Goal: Contribute content: Add original content to the website for others to see

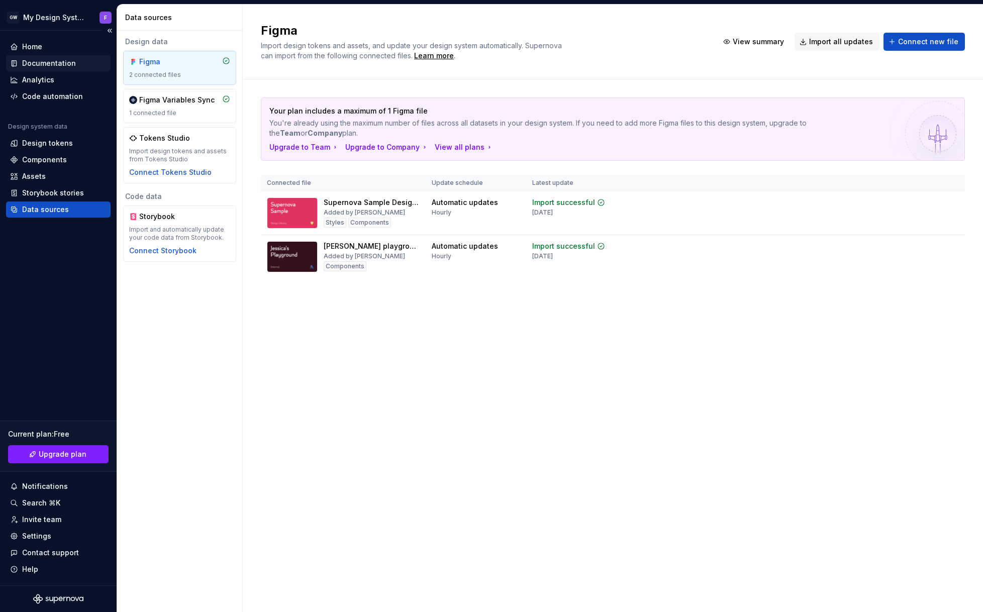
click at [56, 64] on div "Documentation" at bounding box center [49, 63] width 54 height 10
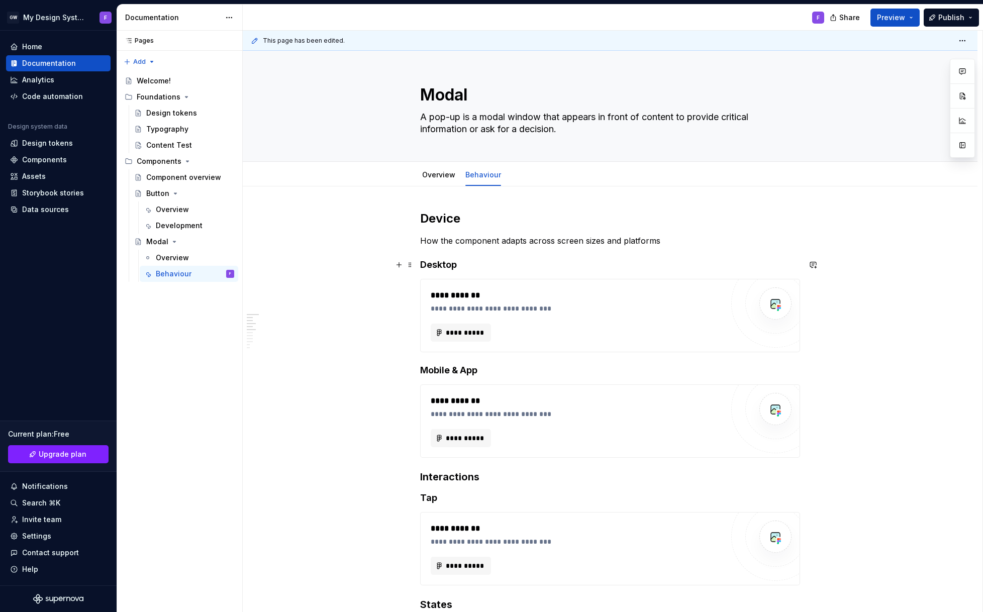
type textarea "*"
click at [523, 176] on span "Add tab" at bounding box center [535, 175] width 24 height 8
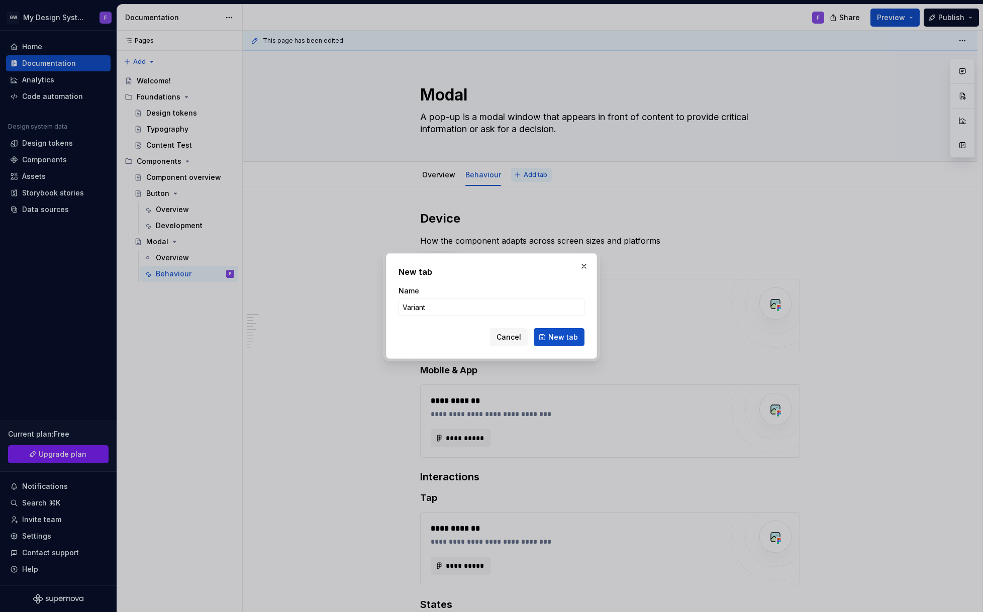
type input "Variants"
click button "New tab" at bounding box center [558, 337] width 51 height 18
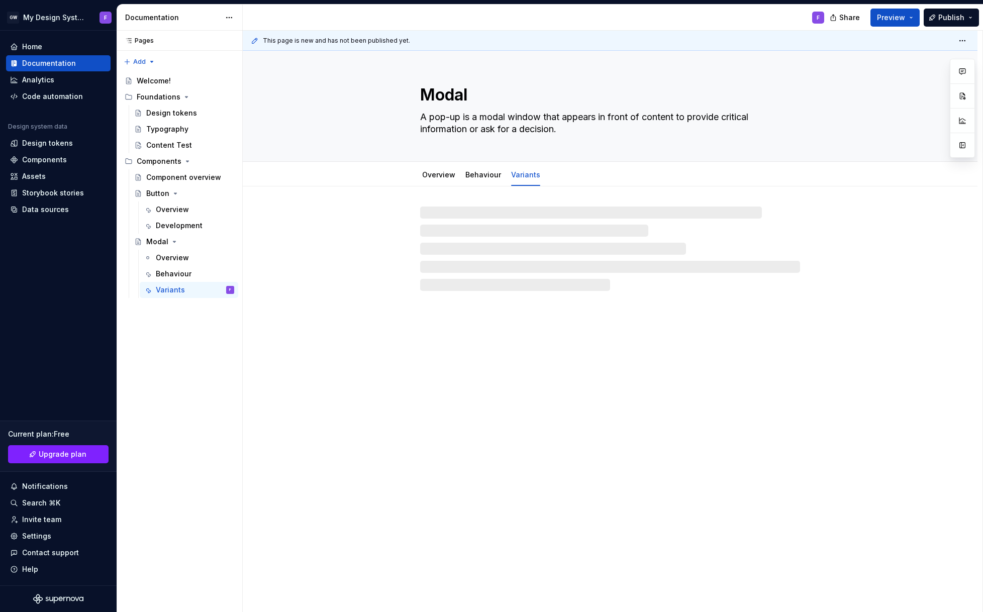
type textarea "*"
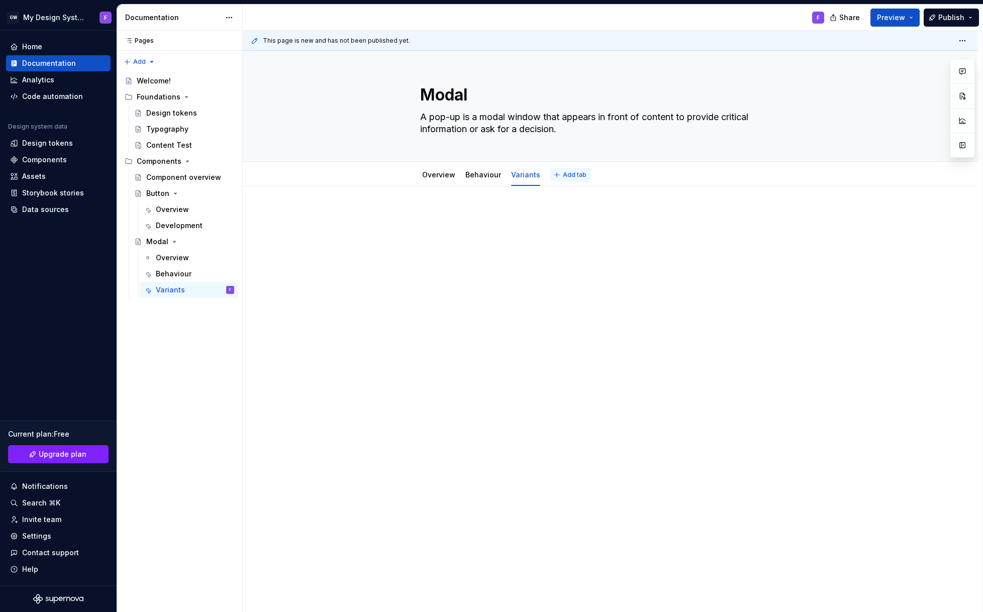
click at [567, 174] on span "Add tab" at bounding box center [575, 175] width 24 height 8
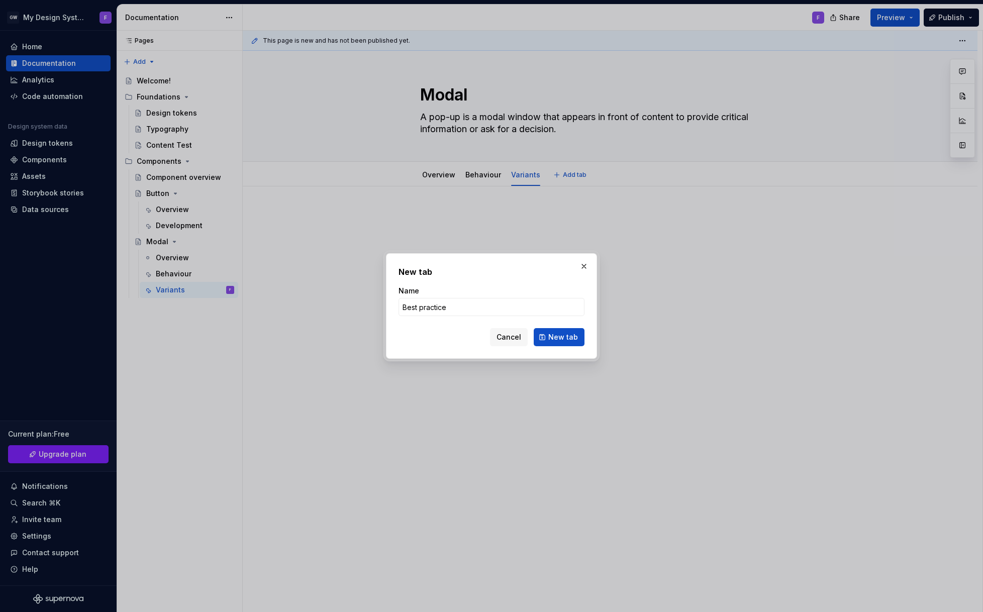
type input "Best practices"
click button "New tab" at bounding box center [558, 337] width 51 height 18
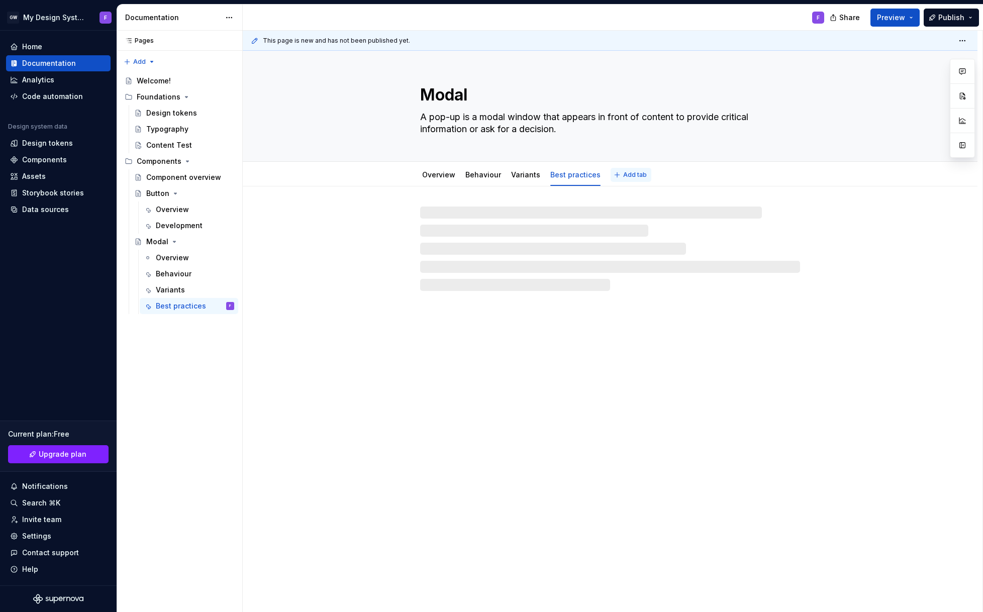
click at [625, 176] on span "Add tab" at bounding box center [635, 175] width 24 height 8
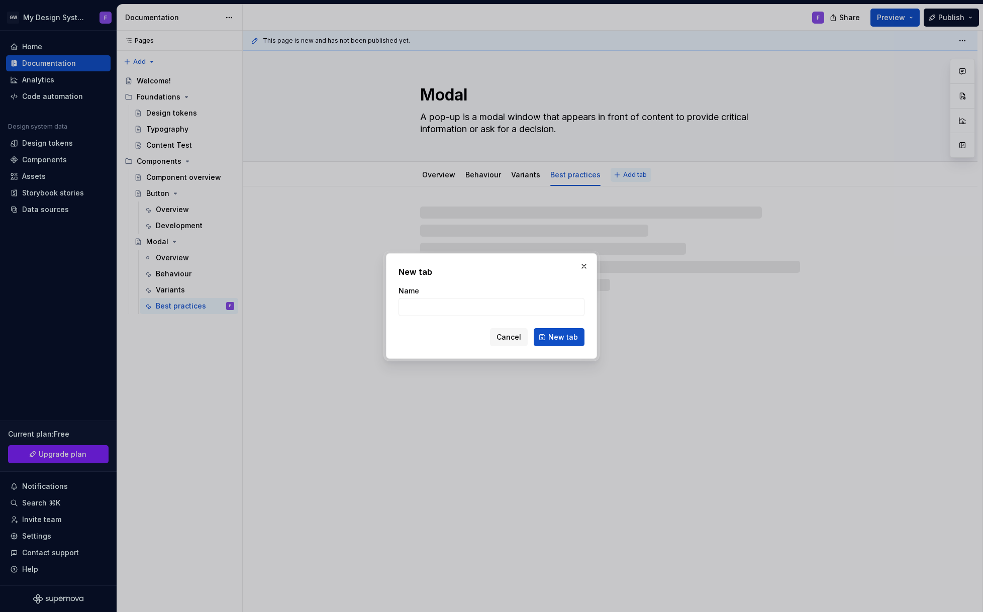
type textarea "*"
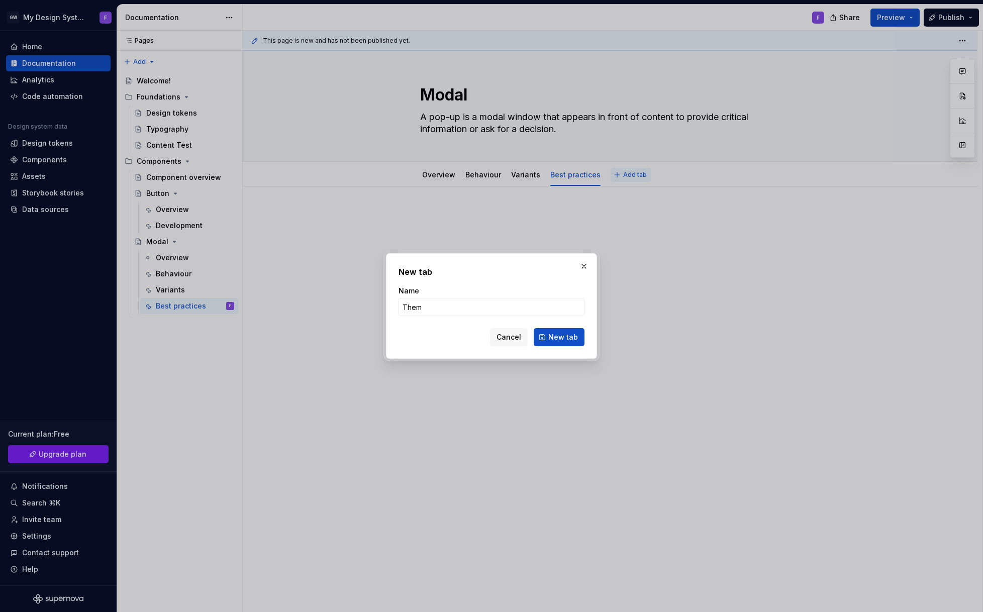
type input "Theme"
click button "New tab" at bounding box center [558, 337] width 51 height 18
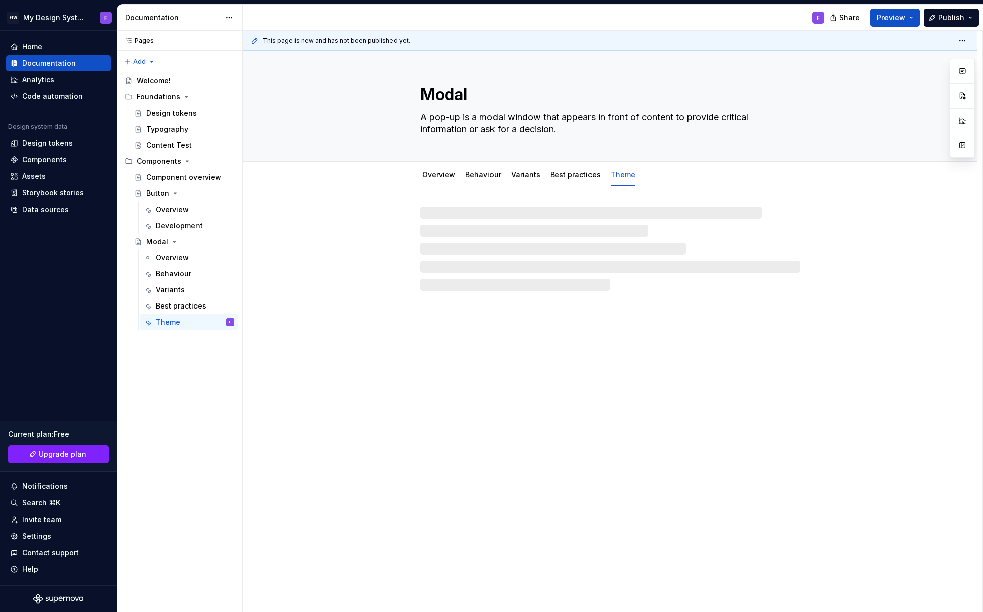
type textarea "*"
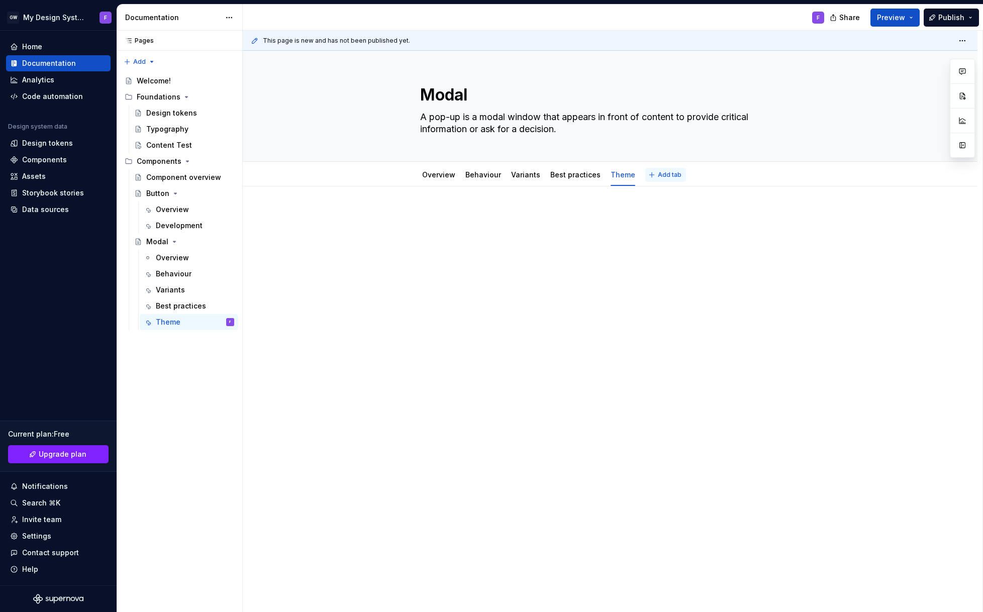
click at [658, 176] on span "Add tab" at bounding box center [670, 175] width 24 height 8
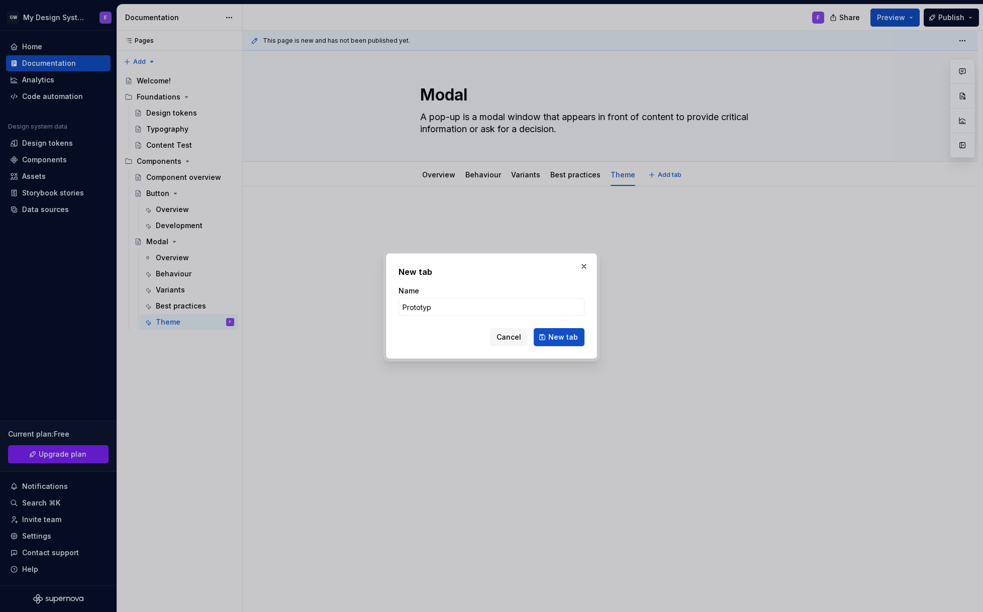
type input "Prototype"
click button "New tab" at bounding box center [558, 337] width 51 height 18
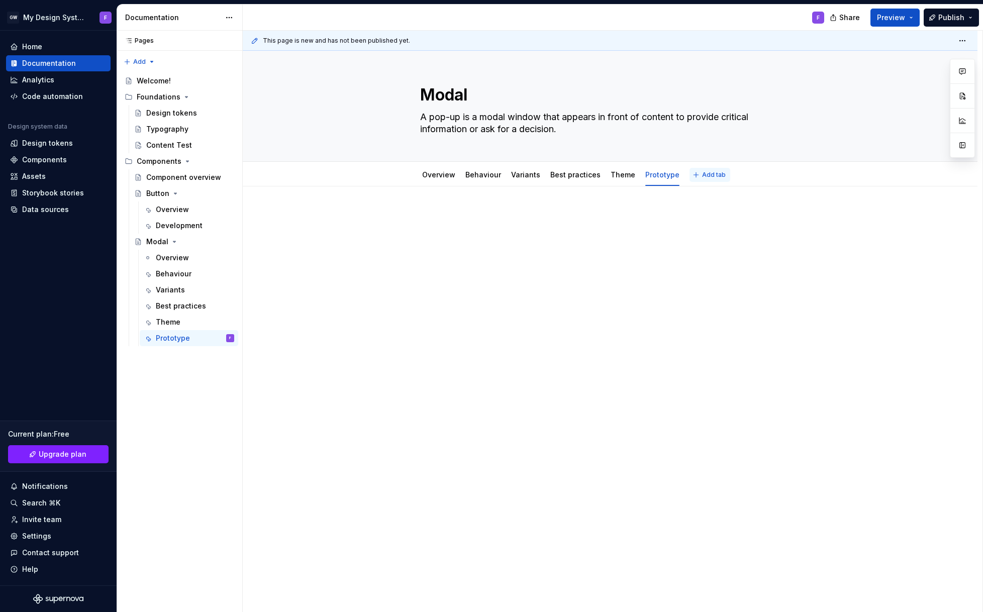
click at [703, 175] on span "Add tab" at bounding box center [714, 175] width 24 height 8
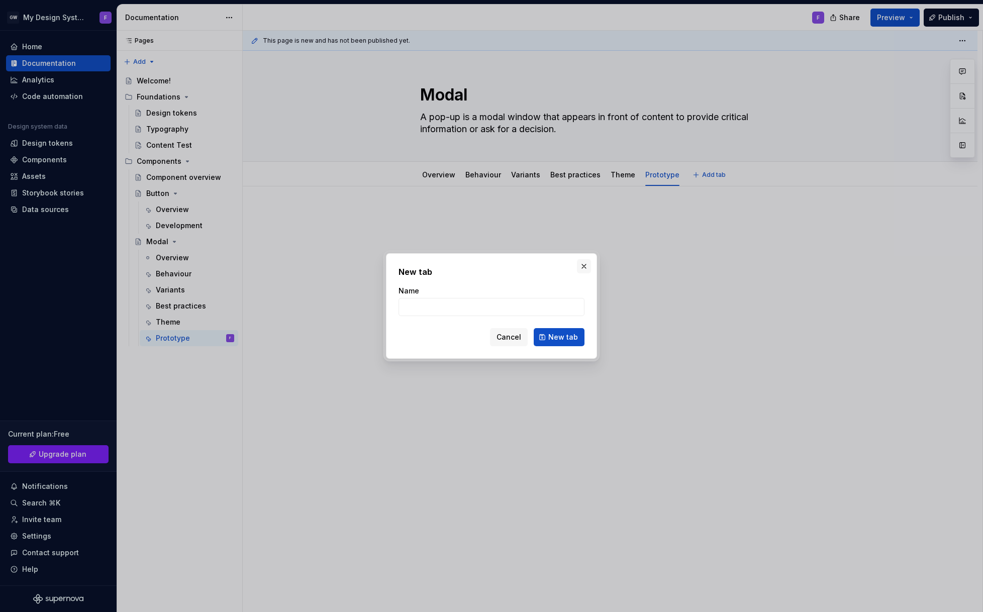
click at [584, 267] on button "button" at bounding box center [584, 266] width 14 height 14
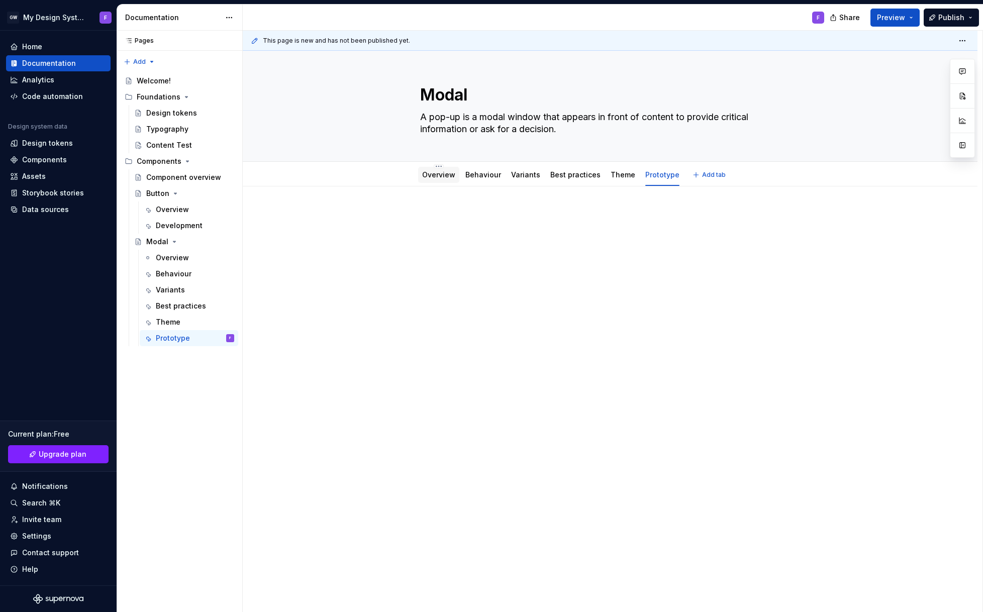
click at [439, 175] on link "Overview" at bounding box center [438, 174] width 33 height 9
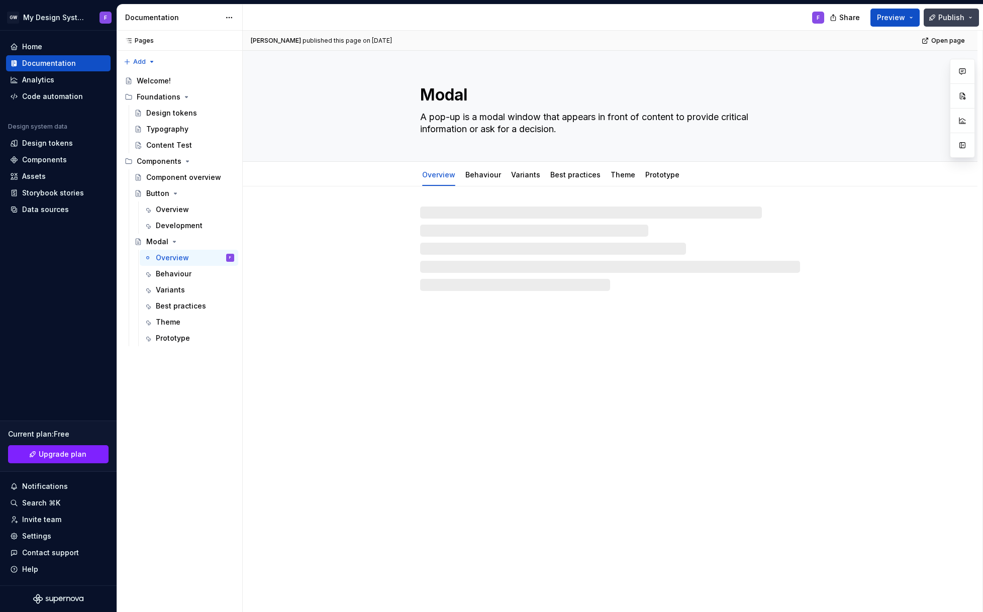
click at [965, 18] on button "Publish" at bounding box center [950, 18] width 55 height 18
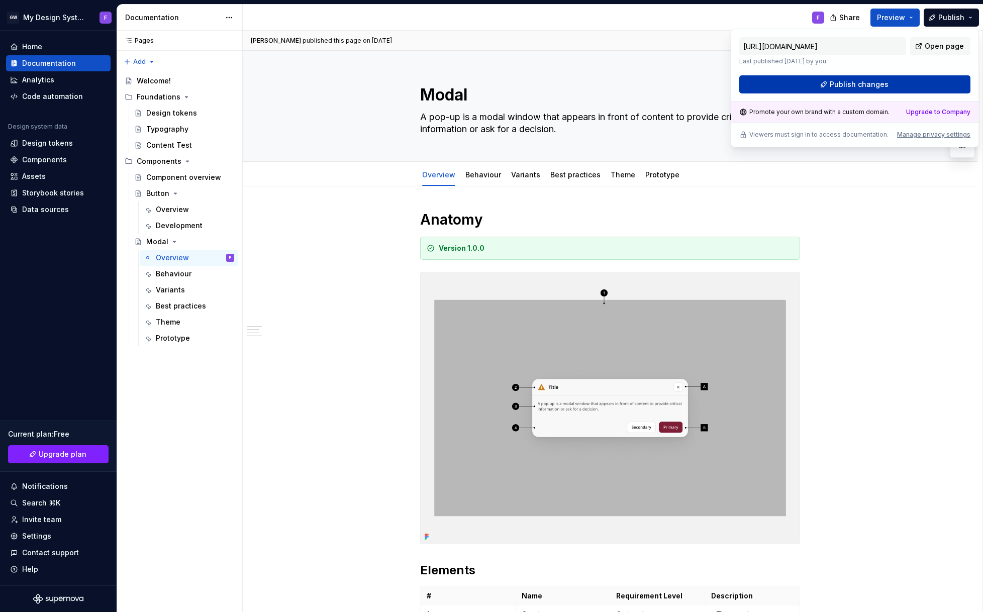
click at [876, 85] on span "Publish changes" at bounding box center [858, 84] width 59 height 10
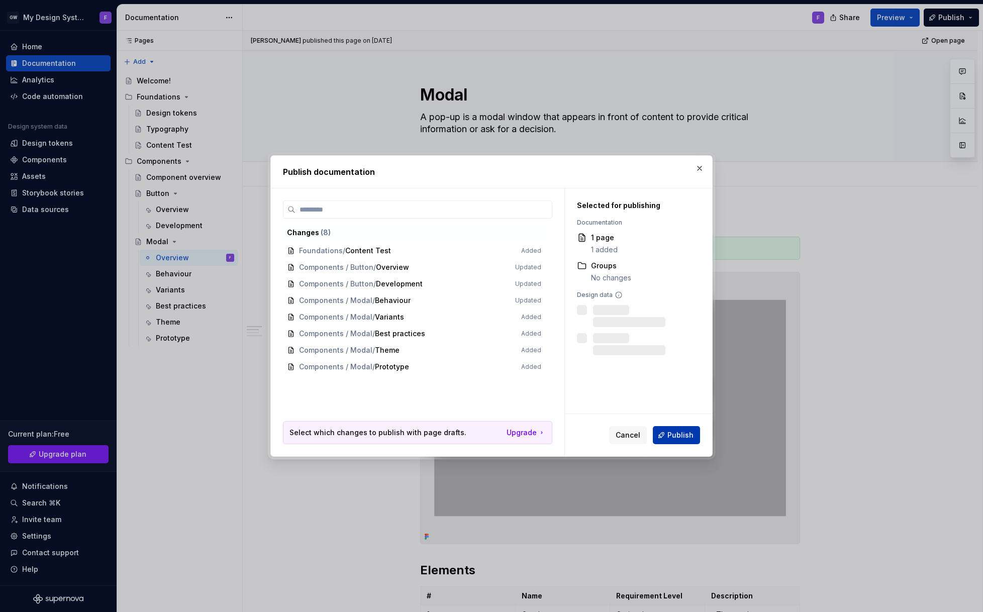
click at [677, 437] on span "Publish" at bounding box center [680, 435] width 26 height 10
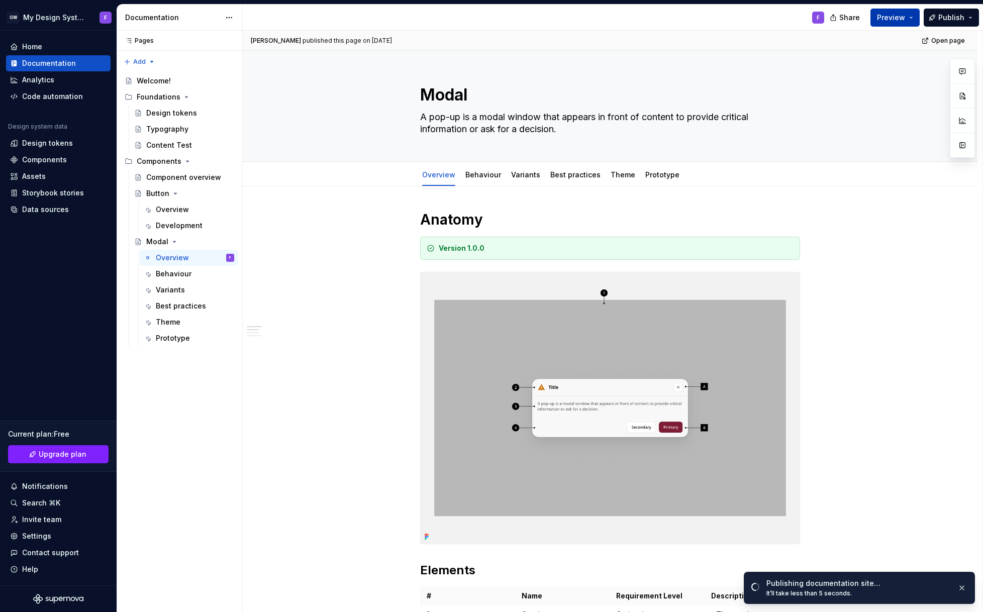
click at [909, 19] on button "Preview" at bounding box center [894, 18] width 49 height 18
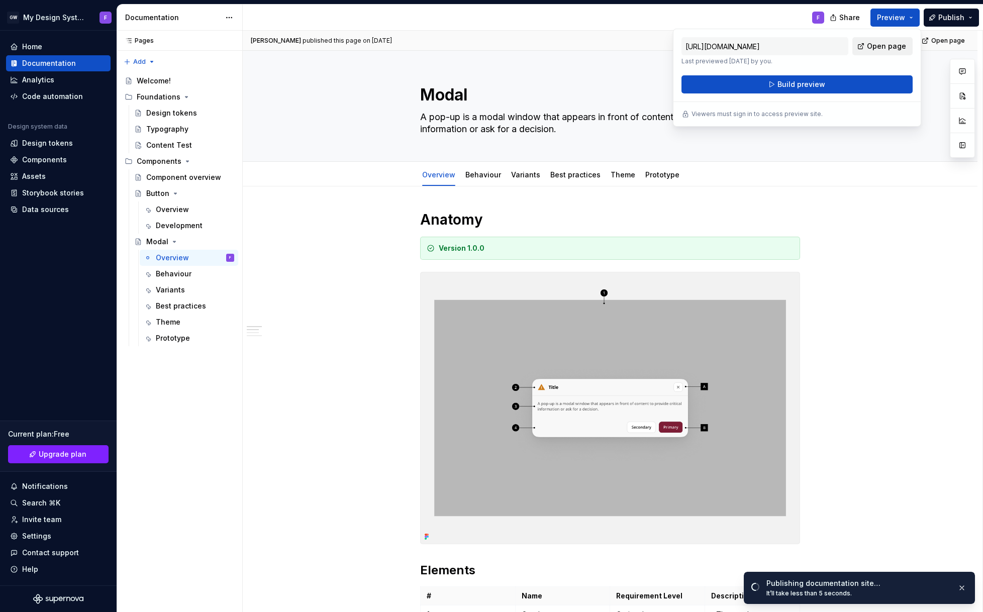
click at [881, 48] on span "Open page" at bounding box center [885, 46] width 39 height 10
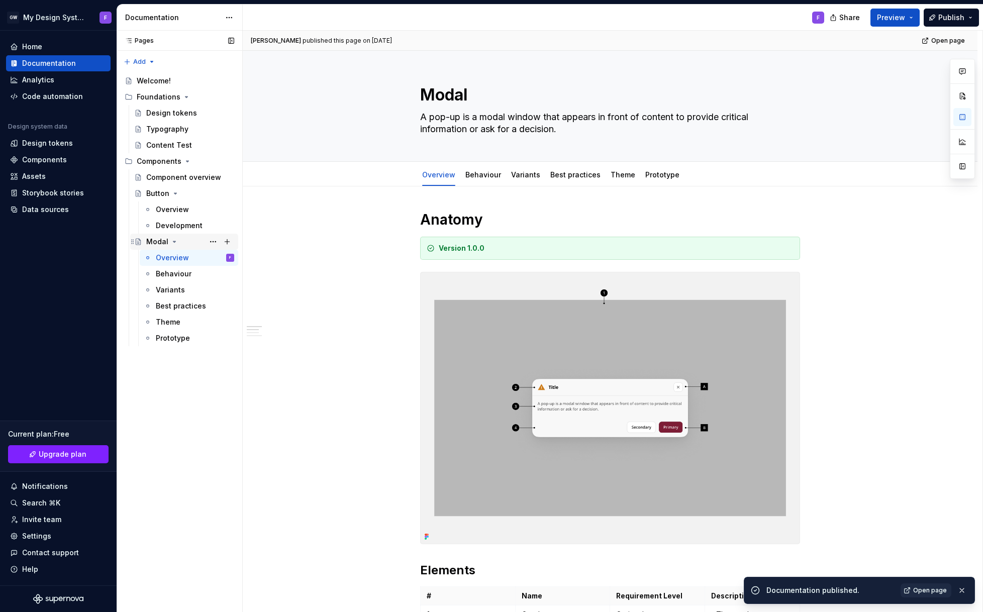
click at [152, 240] on div "Modal" at bounding box center [157, 242] width 22 height 10
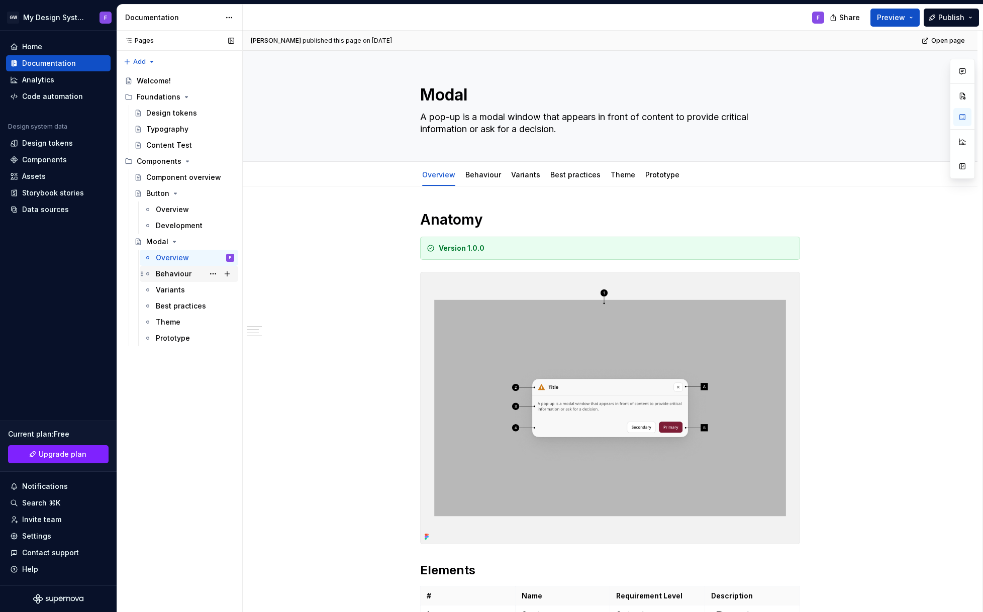
click at [165, 276] on div "Behaviour" at bounding box center [174, 274] width 36 height 10
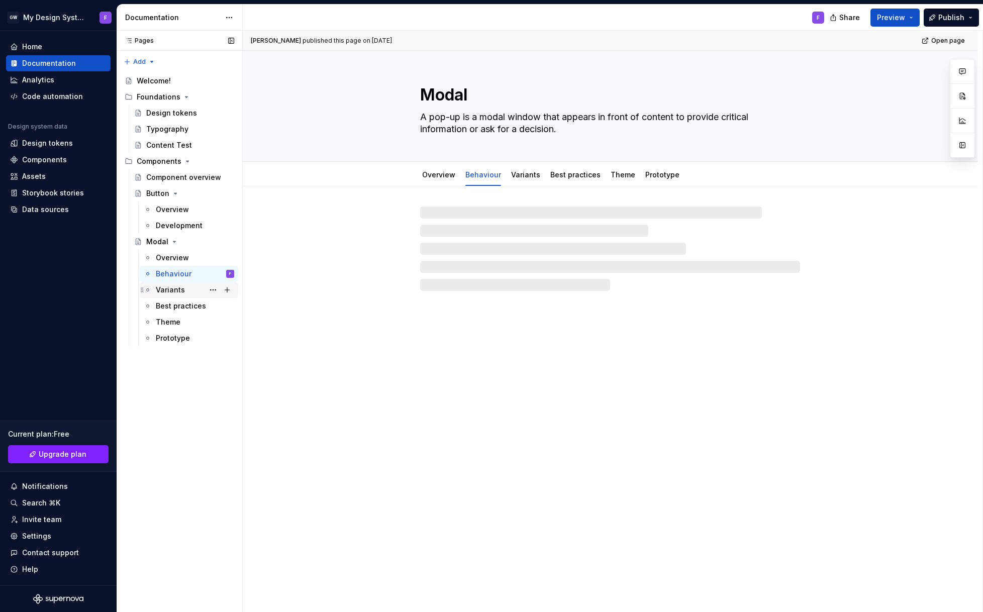
click at [168, 292] on div "Variants" at bounding box center [170, 290] width 29 height 10
click at [170, 308] on div "Best practices" at bounding box center [180, 306] width 48 height 10
click at [174, 322] on div "Theme" at bounding box center [168, 322] width 25 height 10
click at [172, 339] on div "Prototype" at bounding box center [173, 338] width 34 height 10
click at [962, 21] on span "Publish" at bounding box center [951, 18] width 26 height 10
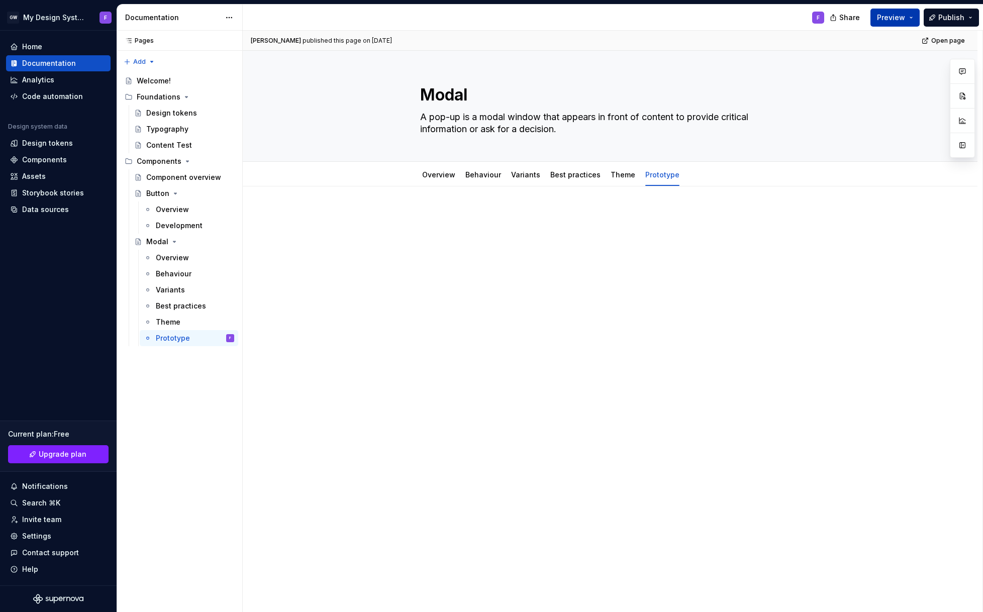
click at [895, 18] on span "Preview" at bounding box center [891, 18] width 28 height 10
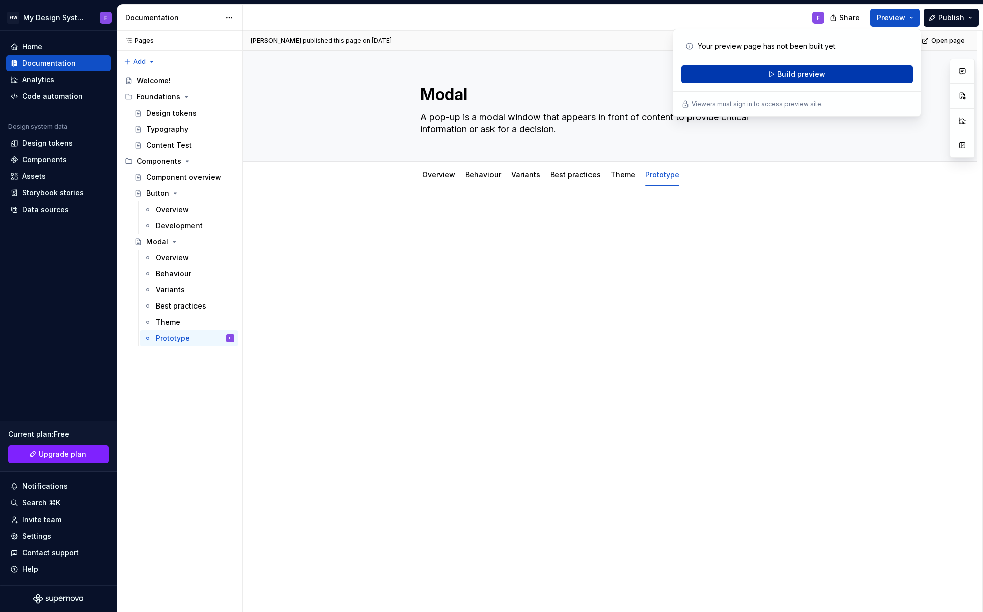
click at [825, 76] on button "Build preview" at bounding box center [796, 74] width 231 height 18
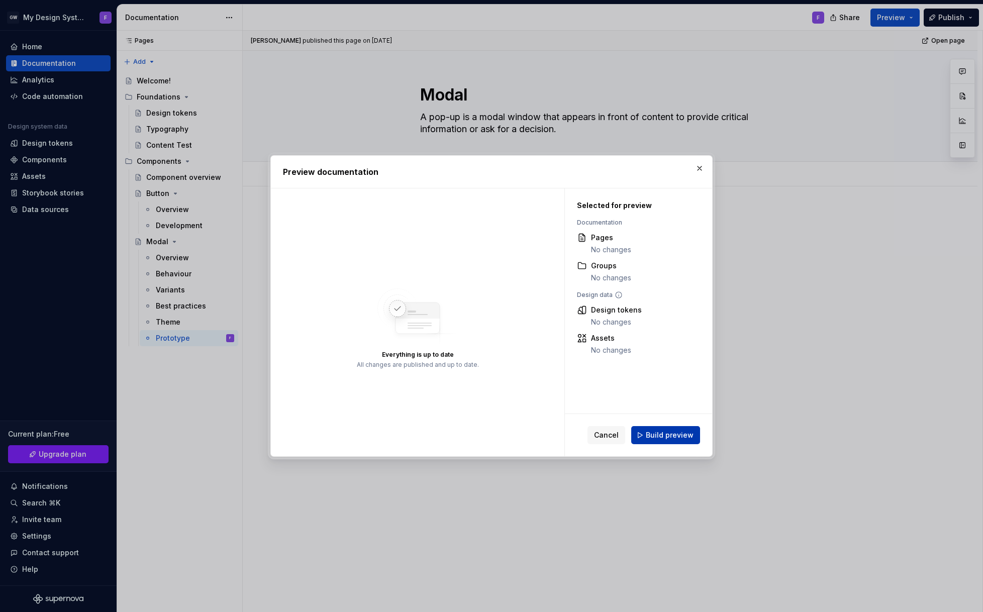
click at [670, 434] on span "Build preview" at bounding box center [669, 435] width 48 height 10
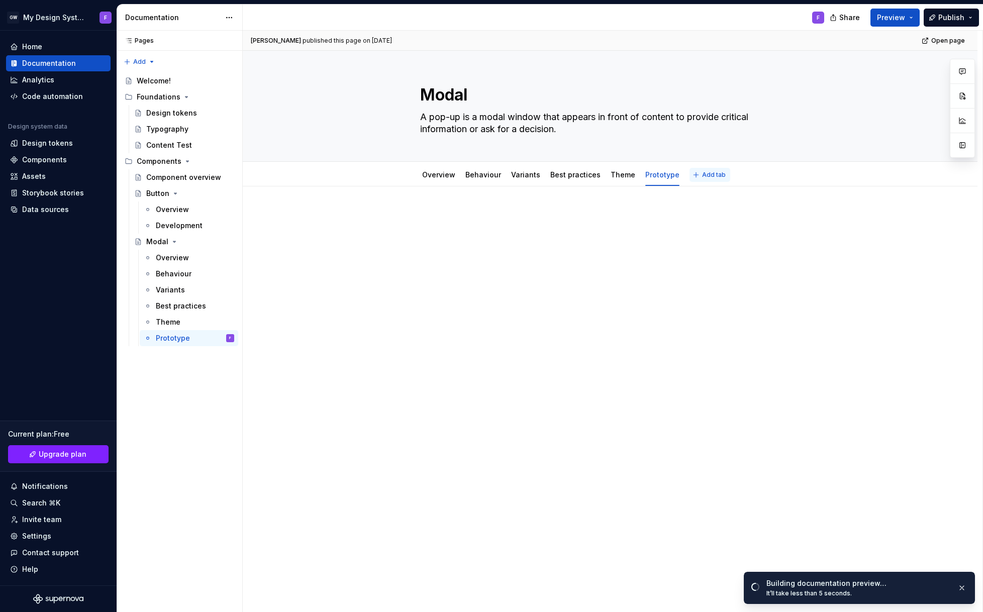
click at [702, 178] on span "Add tab" at bounding box center [714, 175] width 24 height 8
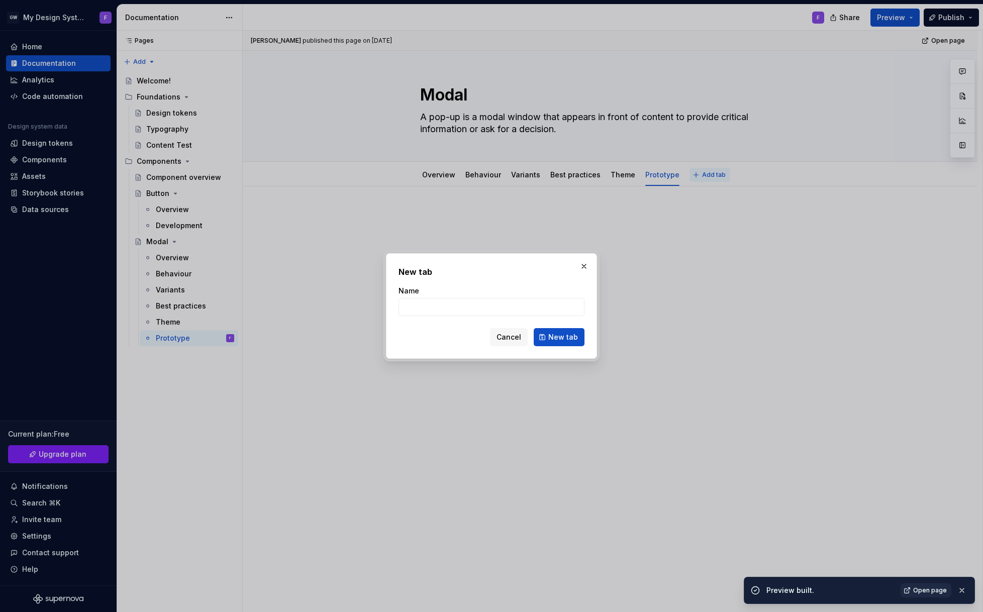
type textarea "*"
type input "Code"
click button "New tab" at bounding box center [558, 337] width 51 height 18
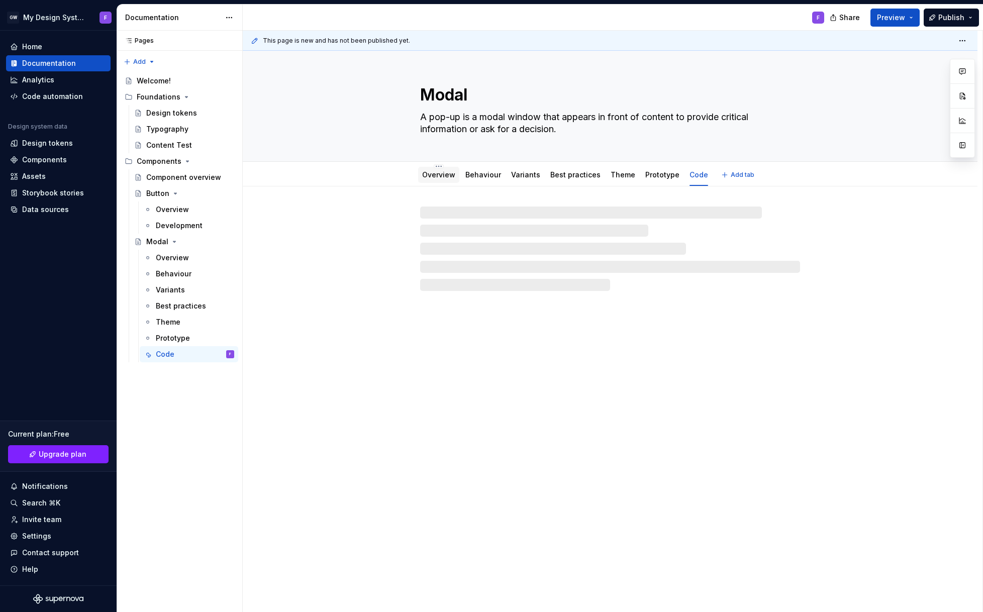
click at [441, 174] on link "Overview" at bounding box center [438, 174] width 33 height 9
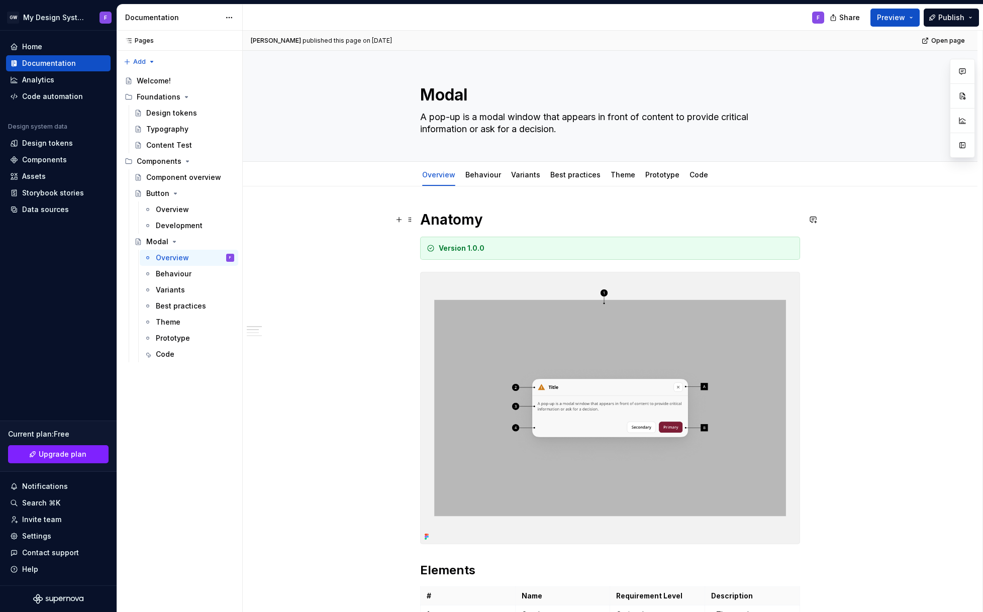
click at [465, 220] on h1 "Anatomy" at bounding box center [610, 219] width 380 height 18
click at [477, 220] on h1 "Anatomy" at bounding box center [610, 219] width 380 height 18
drag, startPoint x: 486, startPoint y: 220, endPoint x: 405, endPoint y: 220, distance: 80.9
drag, startPoint x: 589, startPoint y: 228, endPoint x: 610, endPoint y: 219, distance: 23.0
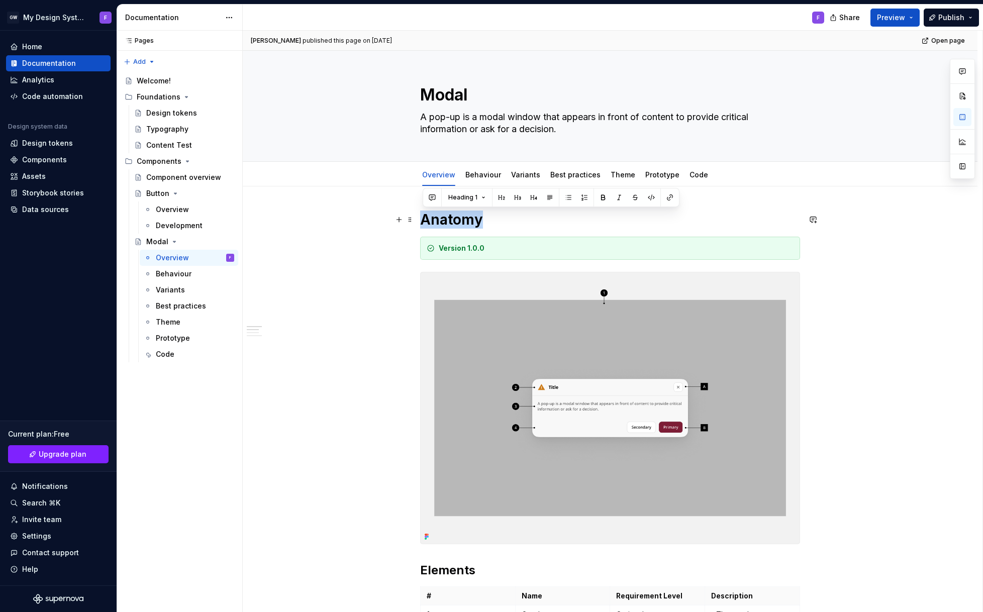
click at [589, 228] on h1 "Anatomy" at bounding box center [610, 219] width 380 height 18
click at [694, 176] on link "Code" at bounding box center [698, 174] width 19 height 9
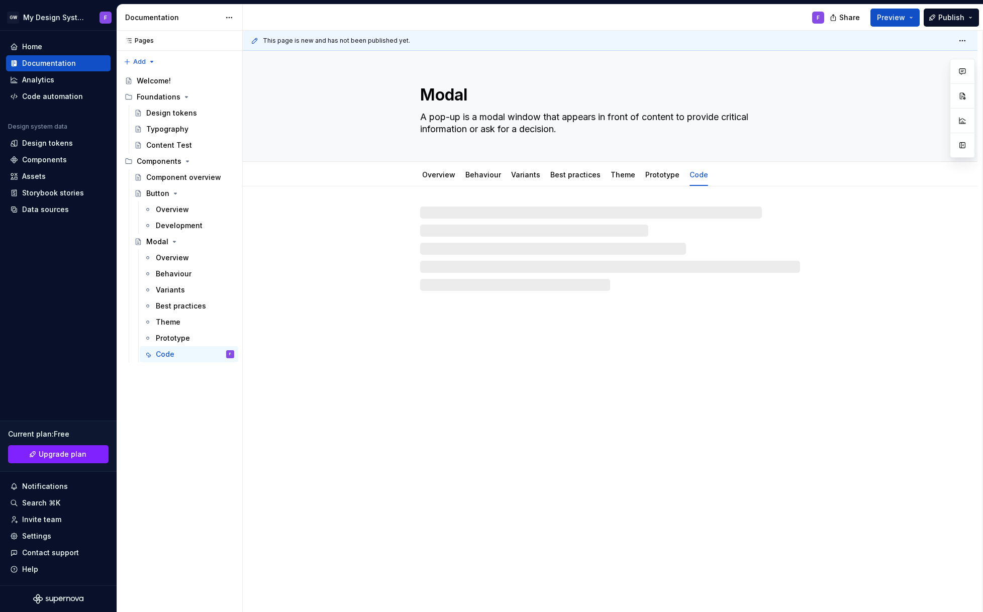
type textarea "*"
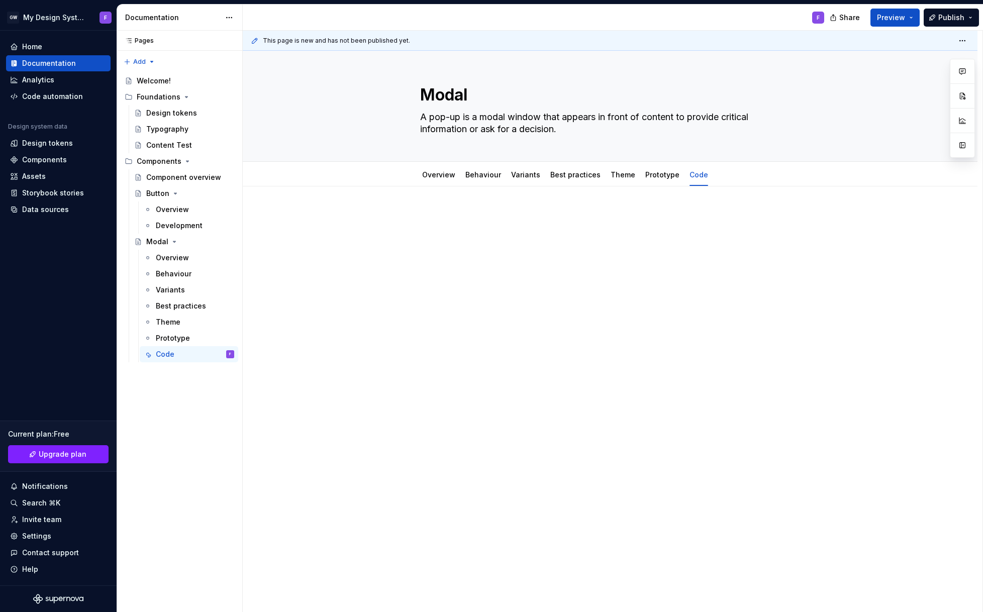
click at [433, 215] on p at bounding box center [610, 216] width 380 height 12
click at [663, 174] on link "Prototype" at bounding box center [662, 174] width 34 height 9
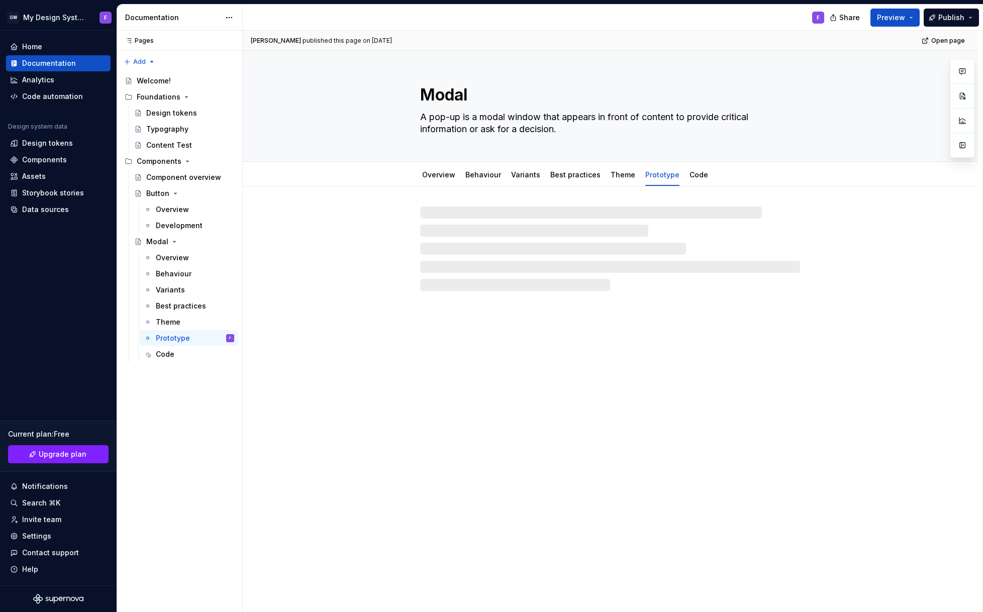
type textarea "*"
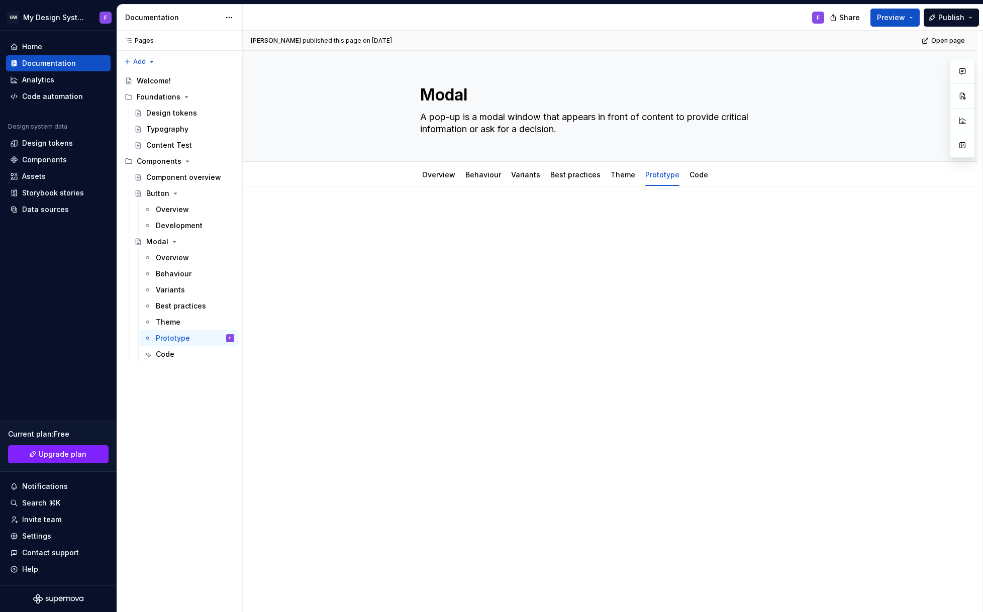
click at [433, 214] on p at bounding box center [610, 216] width 380 height 12
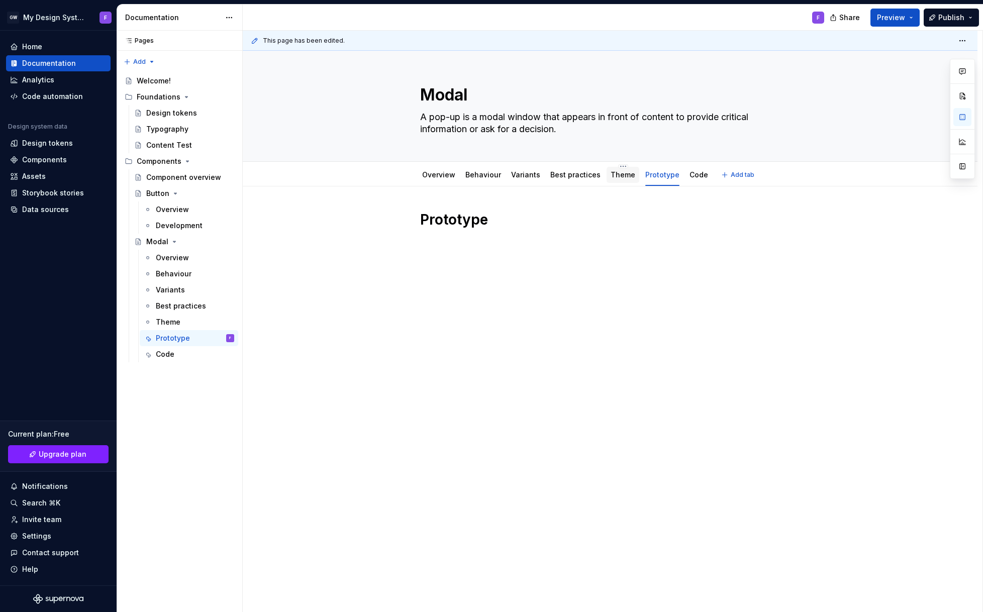
click at [616, 177] on link "Theme" at bounding box center [622, 174] width 25 height 9
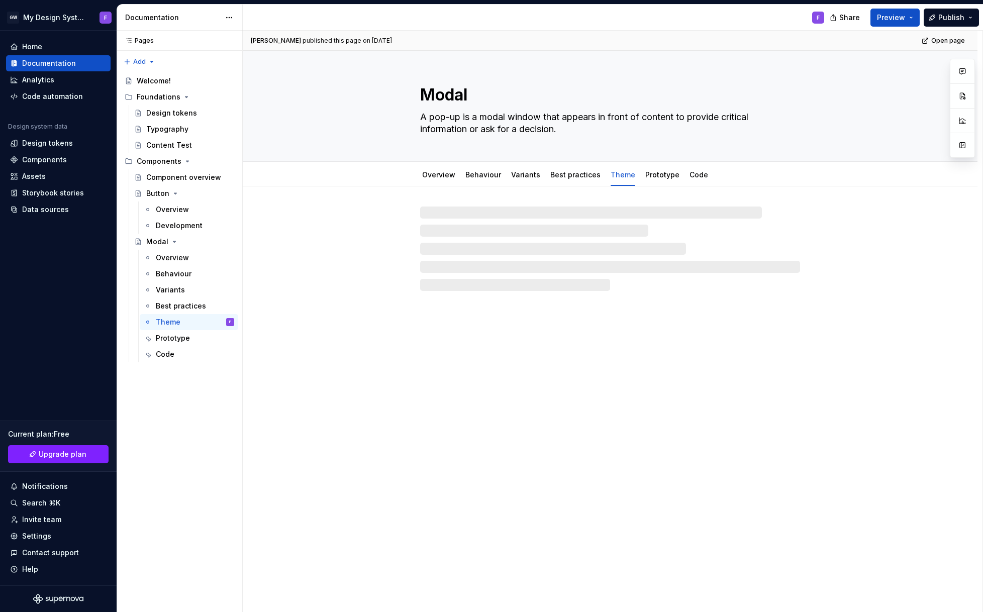
type textarea "*"
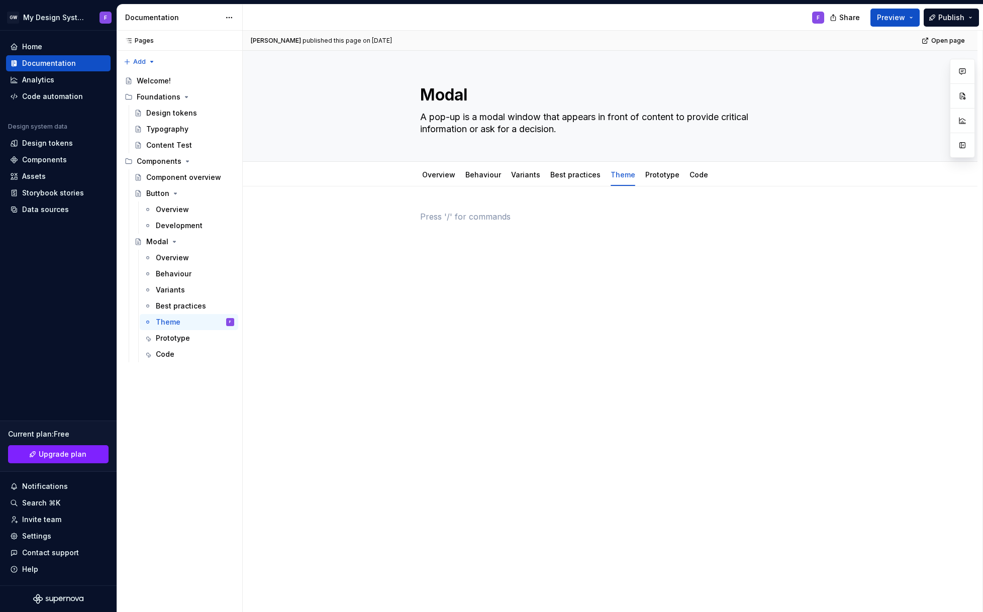
click at [444, 215] on p at bounding box center [610, 216] width 380 height 12
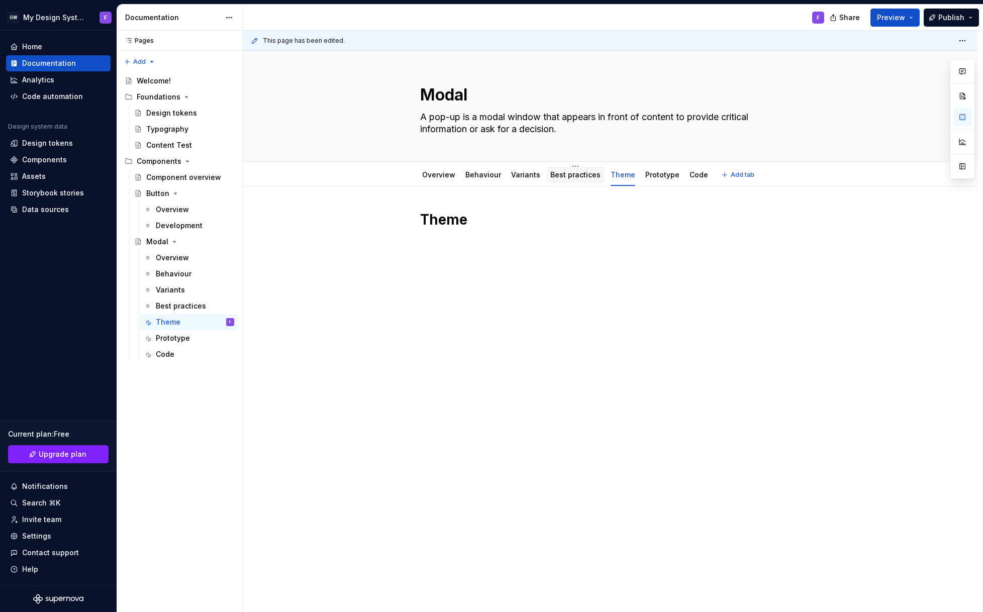
click at [583, 176] on link "Best practices" at bounding box center [575, 174] width 50 height 9
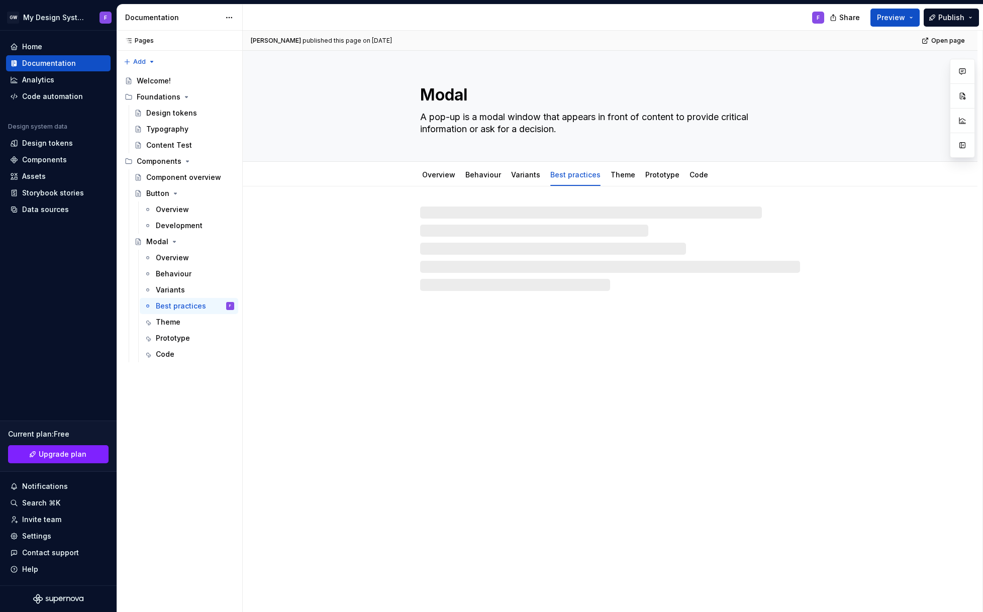
type textarea "*"
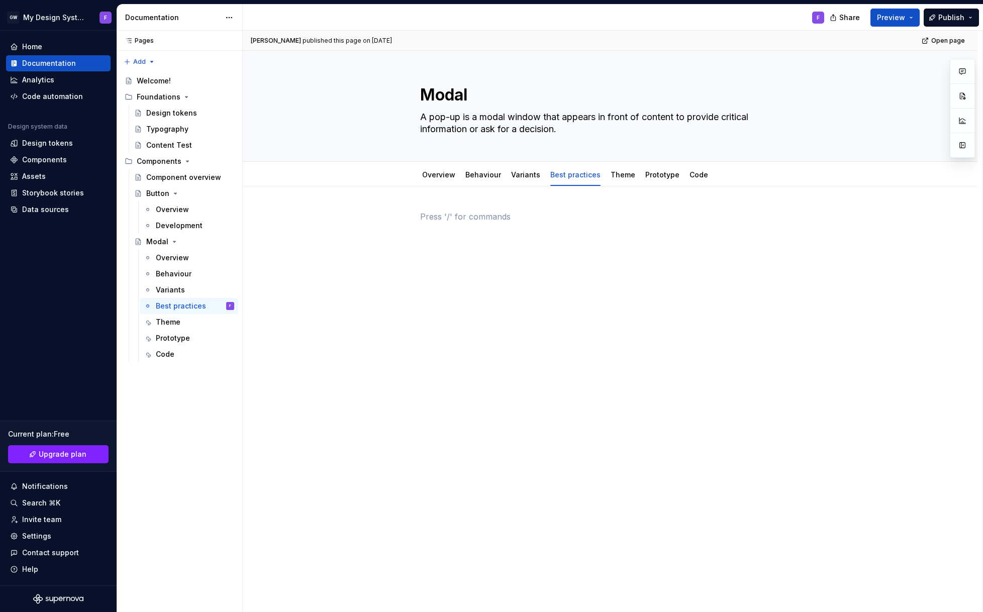
click at [431, 212] on p at bounding box center [610, 216] width 380 height 12
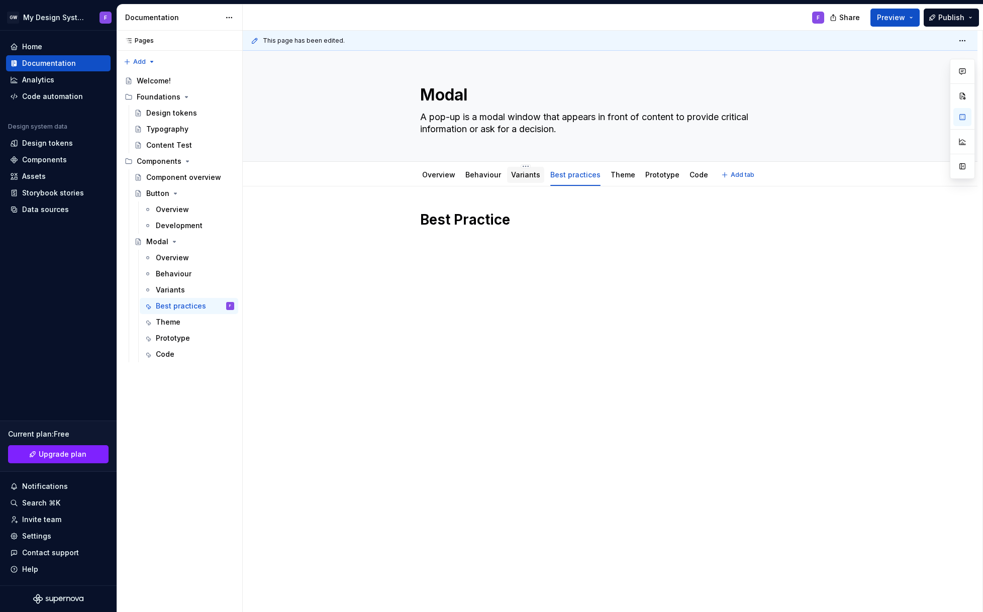
click at [528, 177] on link "Variants" at bounding box center [525, 174] width 29 height 9
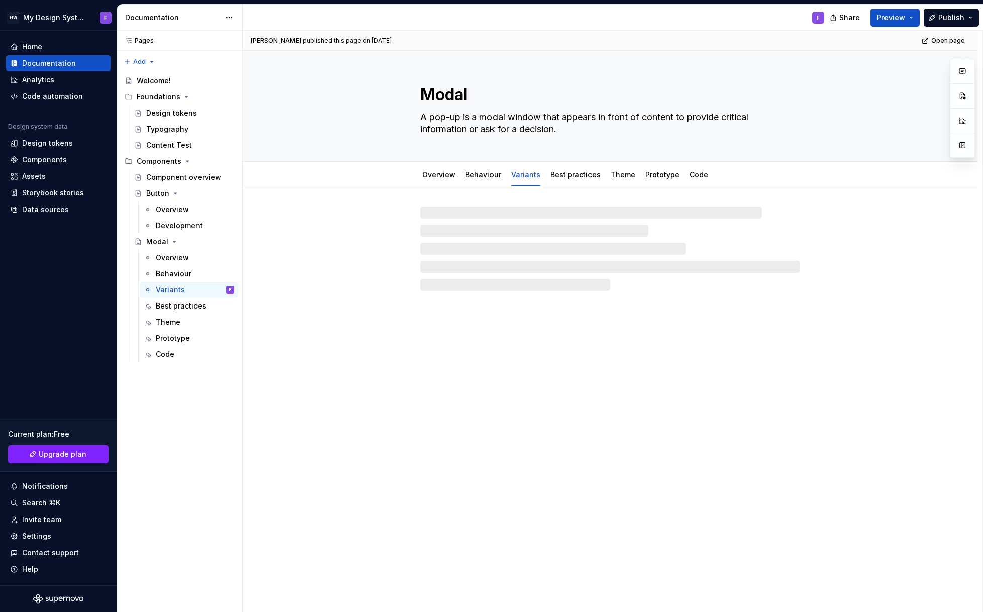
type textarea "*"
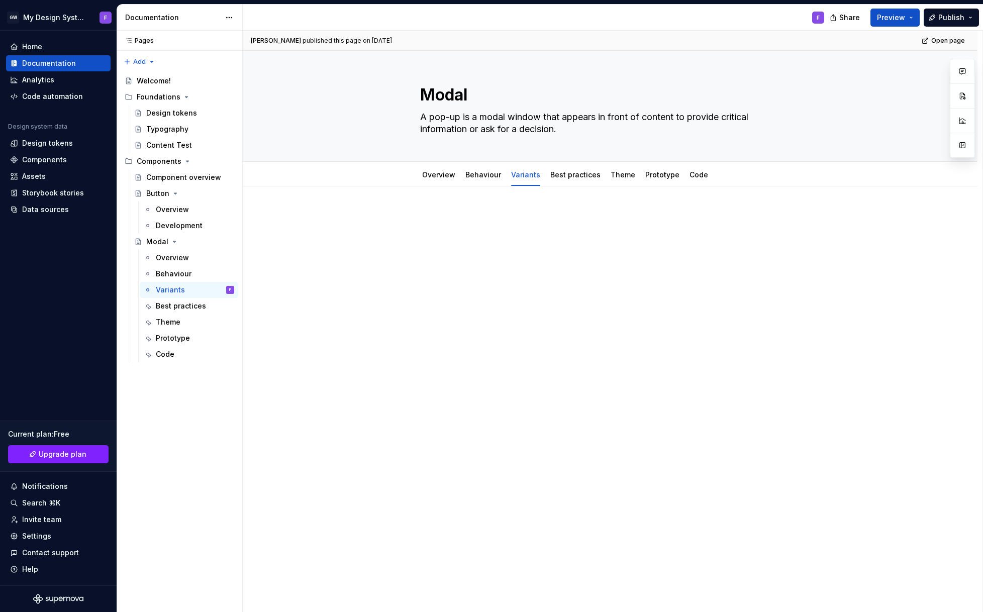
click at [480, 213] on p at bounding box center [610, 216] width 380 height 12
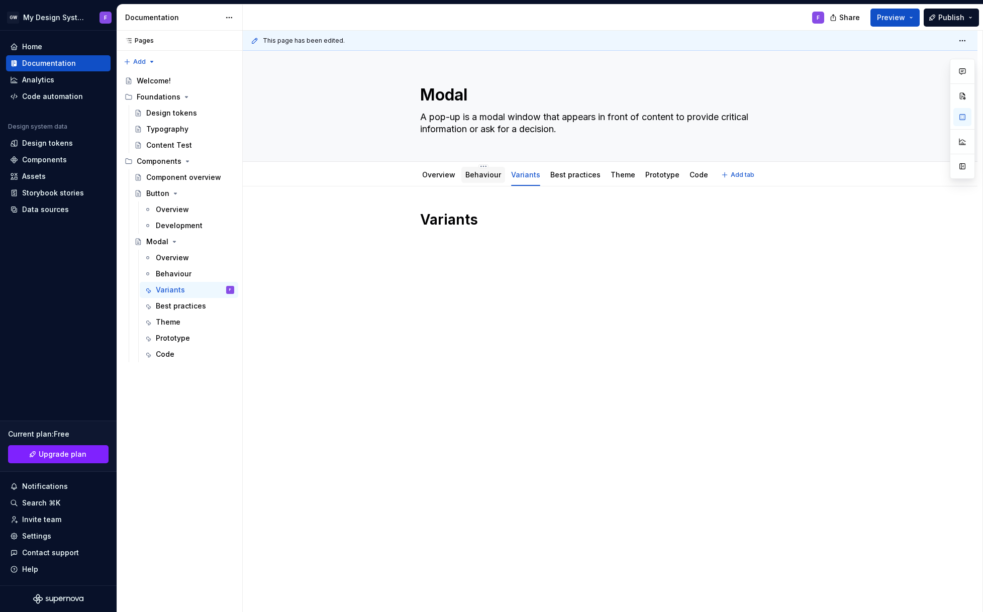
click at [487, 176] on link "Behaviour" at bounding box center [483, 174] width 36 height 9
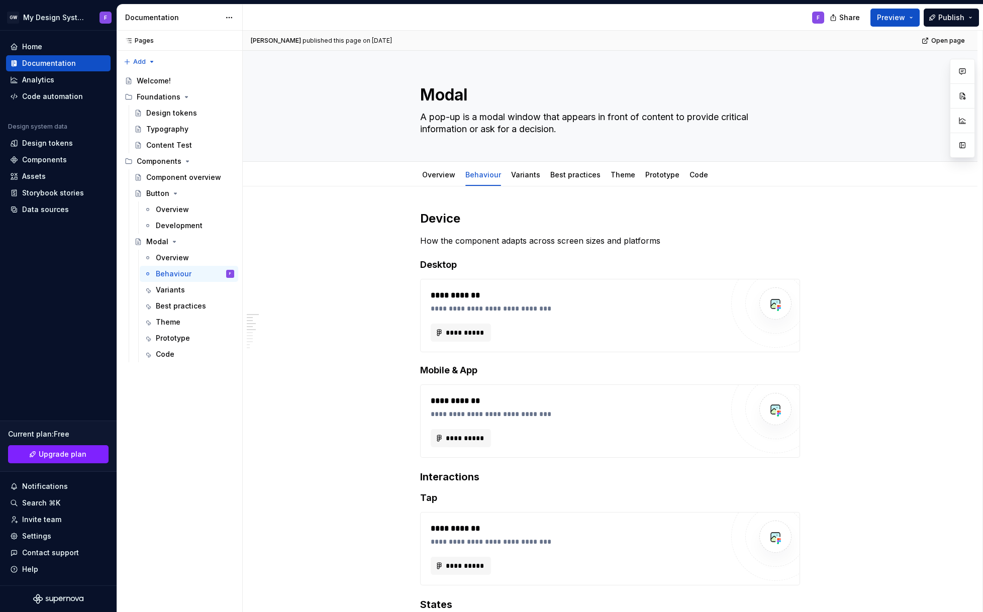
type textarea "*"
click at [436, 219] on h2 "Device" at bounding box center [610, 218] width 380 height 16
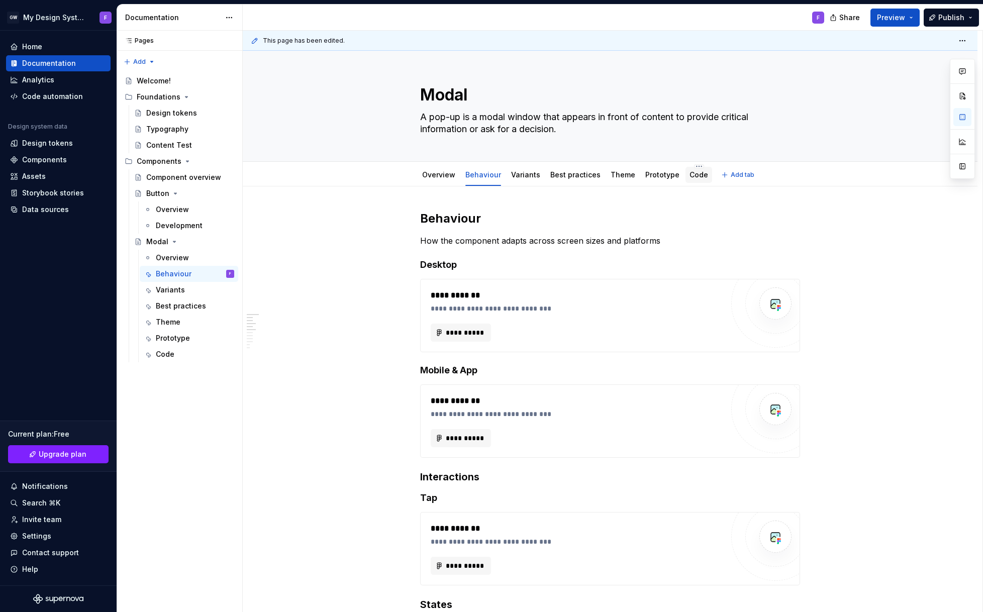
click at [686, 181] on div "Code" at bounding box center [698, 175] width 27 height 16
click at [690, 166] on html "GW My Design System F Home Documentation Analytics Code automation Design syste…" at bounding box center [491, 306] width 983 height 612
click at [635, 211] on html "GW My Design System F Home Documentation Analytics Code automation Design syste…" at bounding box center [491, 306] width 983 height 612
click at [692, 176] on link "Code" at bounding box center [698, 174] width 19 height 9
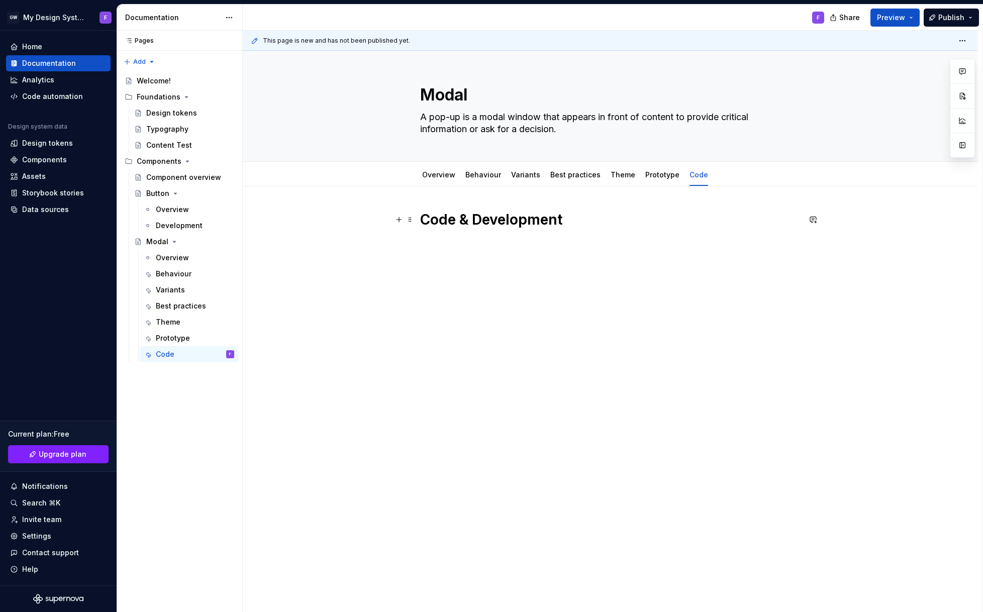
type textarea "*"
click at [431, 250] on div "Code & Development" at bounding box center [610, 235] width 380 height 50
click at [425, 245] on div "Code & Development" at bounding box center [610, 229] width 380 height 38
click at [423, 246] on div "Code & Development" at bounding box center [610, 229] width 380 height 38
click at [423, 248] on div "Code & Development" at bounding box center [610, 229] width 380 height 38
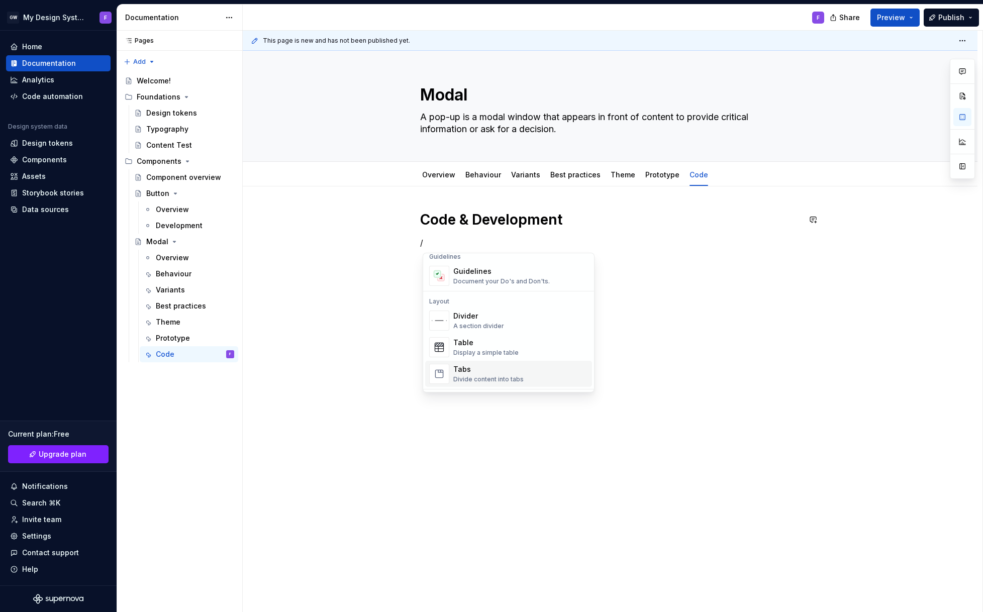
scroll to position [294, 0]
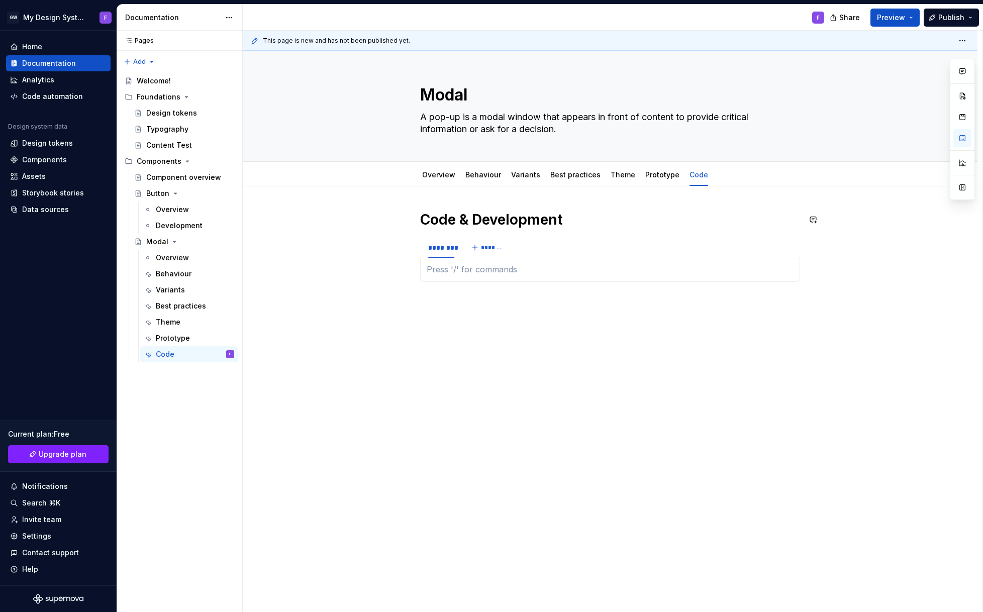
type textarea "*"
click at [442, 247] on div "********" at bounding box center [441, 248] width 26 height 10
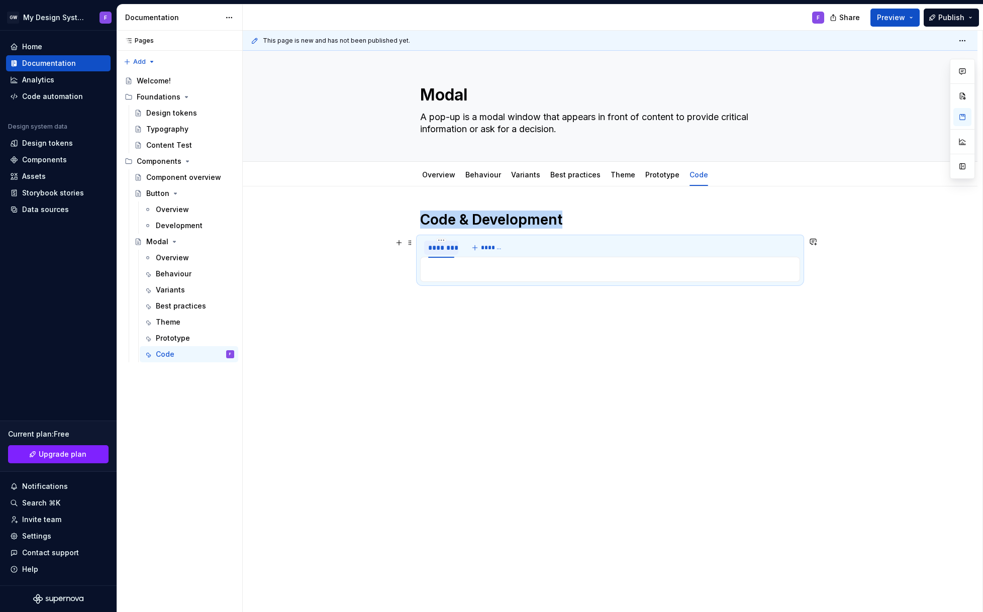
click at [442, 247] on div "********" at bounding box center [441, 248] width 26 height 10
type input "*****"
click at [447, 271] on p at bounding box center [609, 269] width 367 height 12
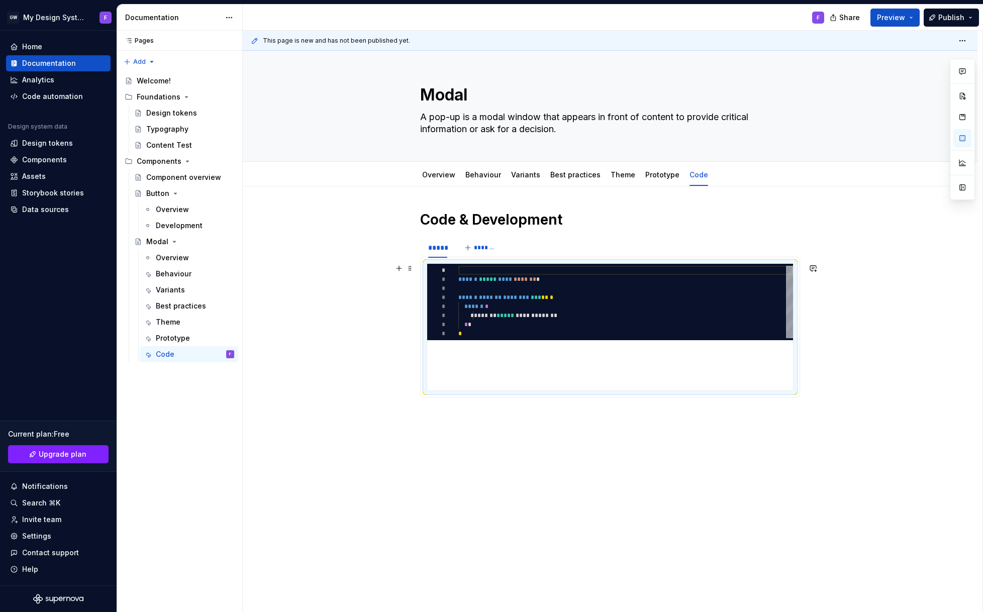
type textarea "*"
click at [617, 307] on span "*********" at bounding box center [613, 302] width 31 height 10
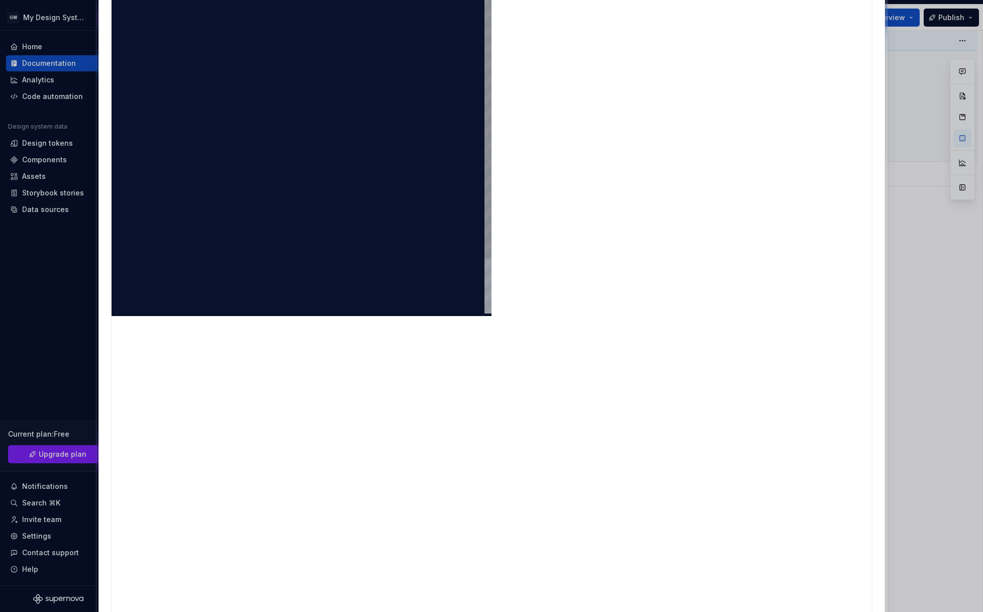
type textarea "**********"
drag, startPoint x: 148, startPoint y: 161, endPoint x: 125, endPoint y: 95, distance: 69.3
click at [143, 95] on div "import React from "react" ; export default function App ( ) { return ( < button…" at bounding box center [317, 132] width 349 height 487
click at [293, 216] on div at bounding box center [317, 101] width 349 height 424
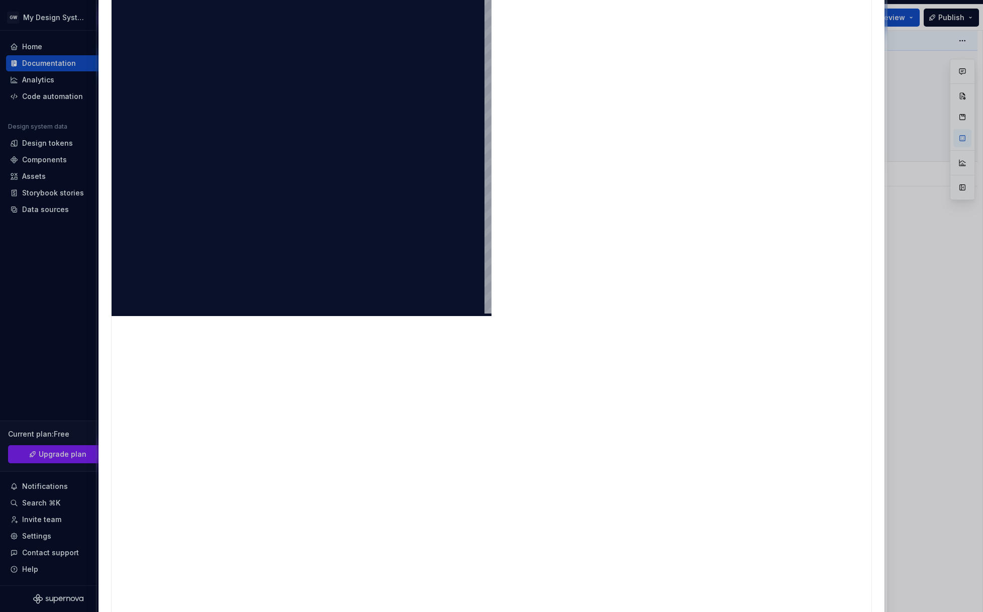
scroll to position [9, 0]
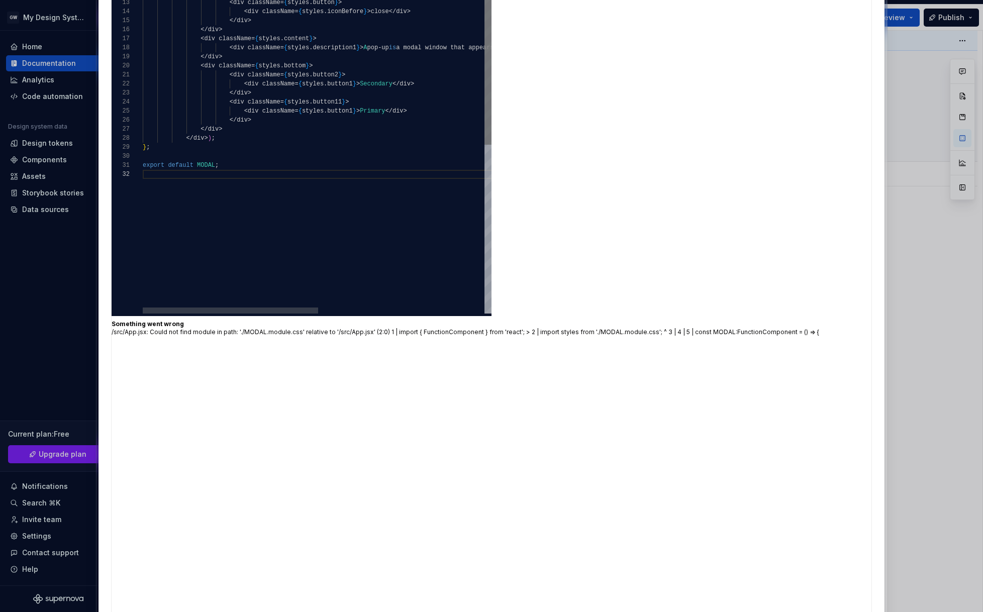
type textarea "**********"
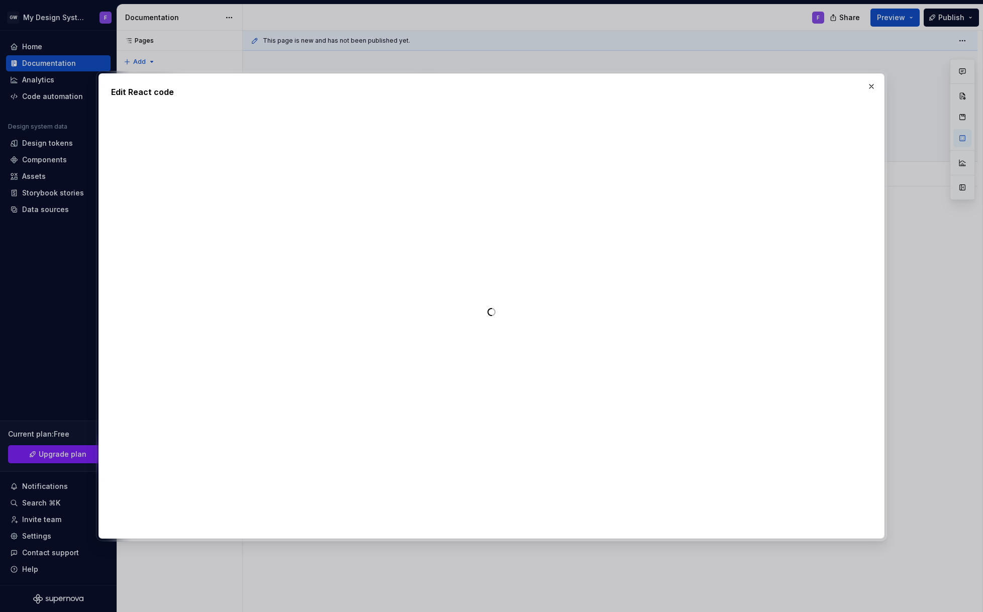
type textarea "*"
type textarea "**********"
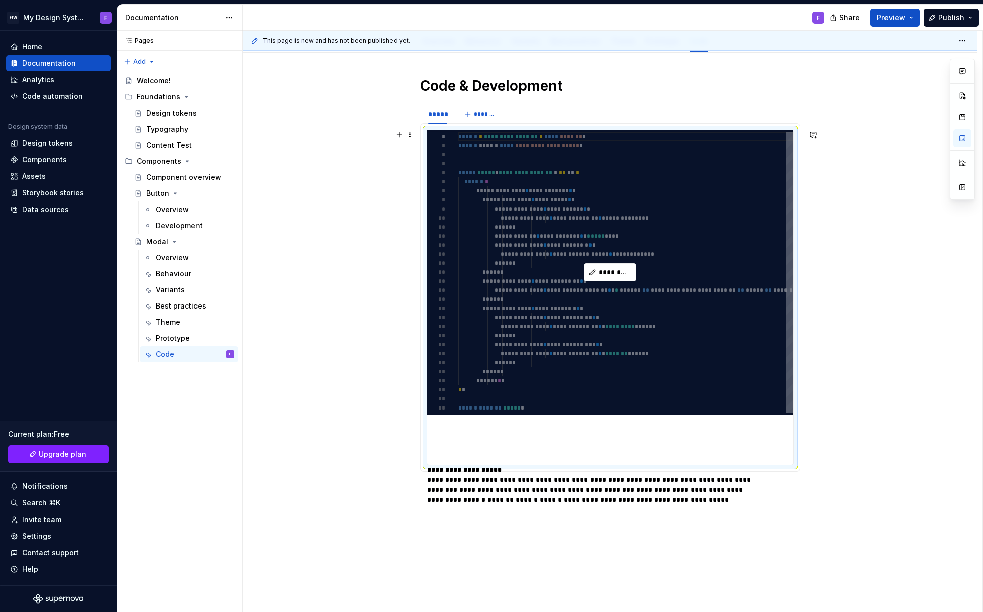
scroll to position [143, 0]
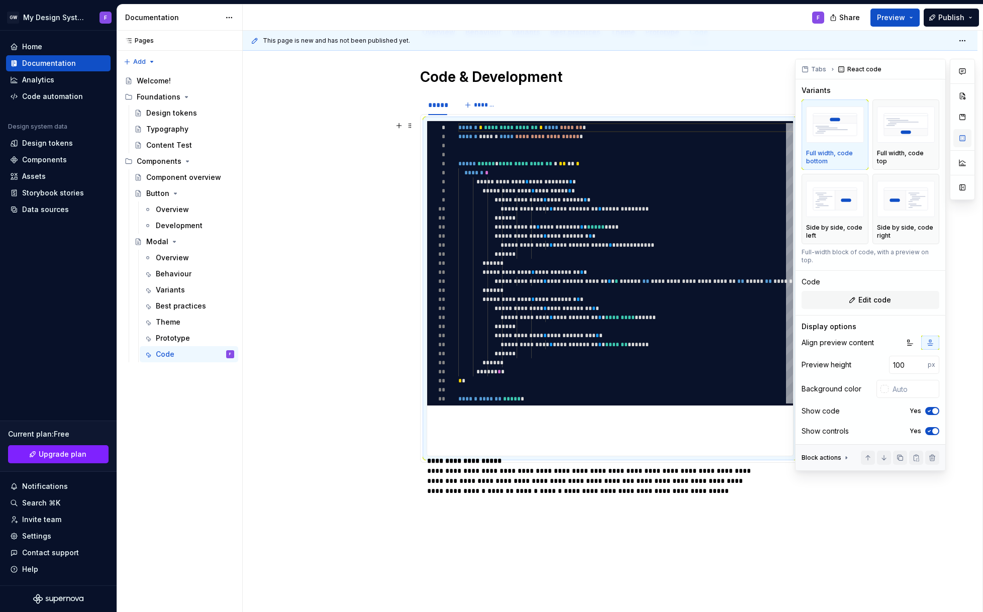
click at [963, 139] on button "button" at bounding box center [962, 138] width 18 height 18
type textarea "*"
click at [832, 198] on img "button" at bounding box center [835, 199] width 58 height 37
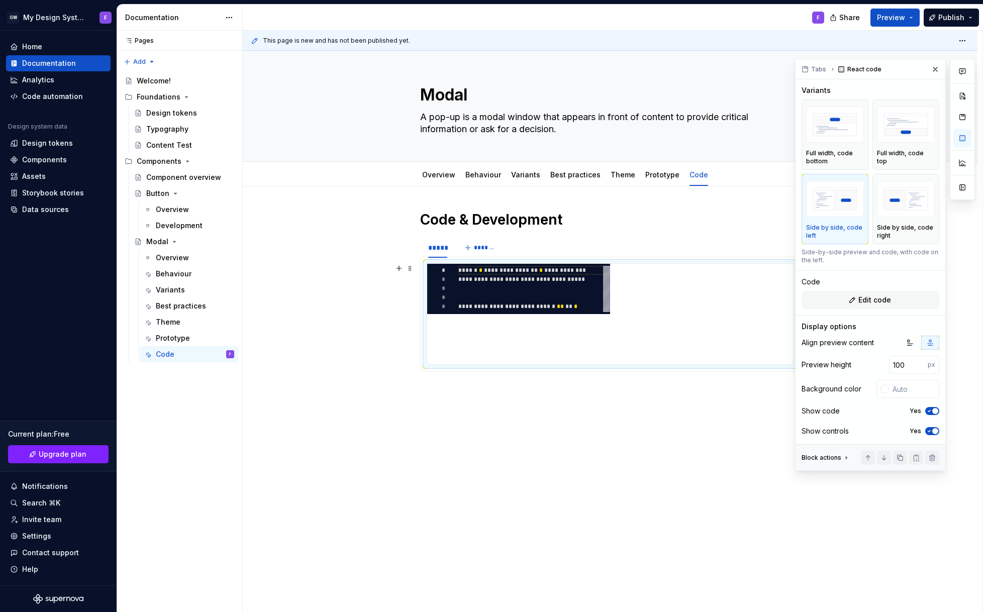
scroll to position [0, 0]
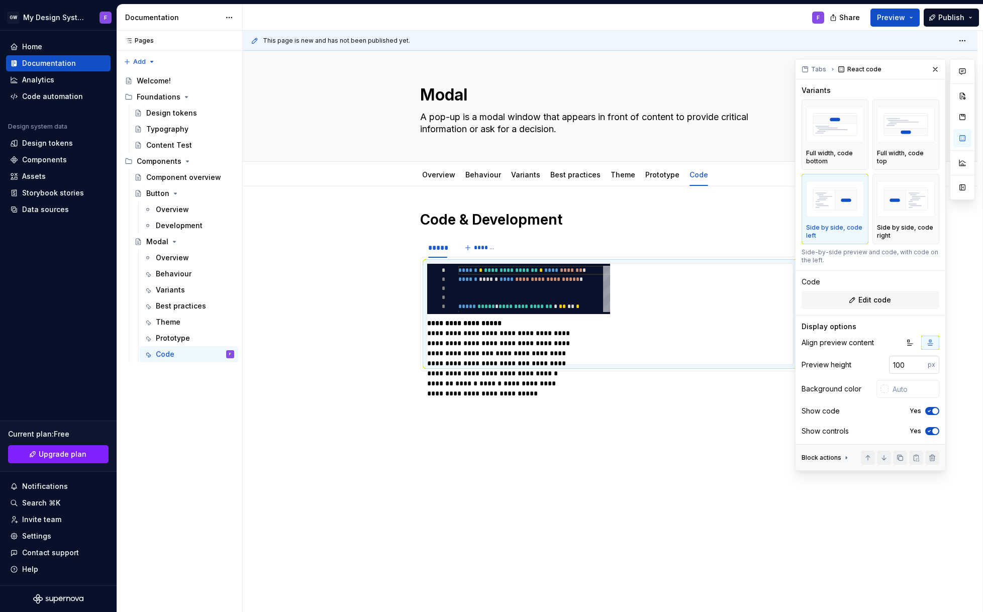
click at [908, 365] on input "100" at bounding box center [908, 365] width 39 height 18
type input "400"
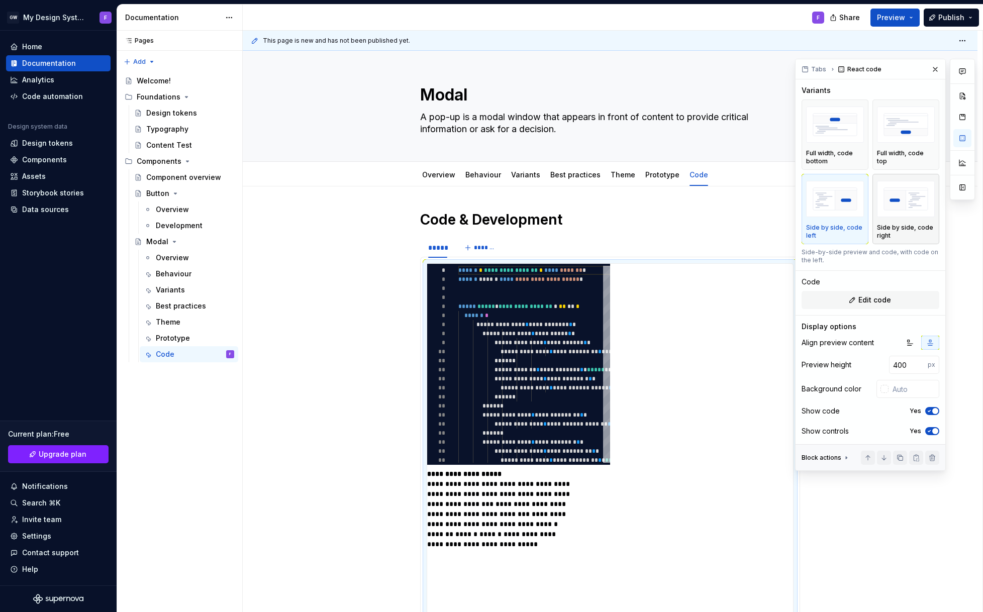
click at [906, 200] on img "button" at bounding box center [906, 199] width 58 height 37
click at [840, 198] on img "button" at bounding box center [835, 199] width 58 height 37
click at [835, 145] on div "Full width, code bottom" at bounding box center [835, 134] width 58 height 61
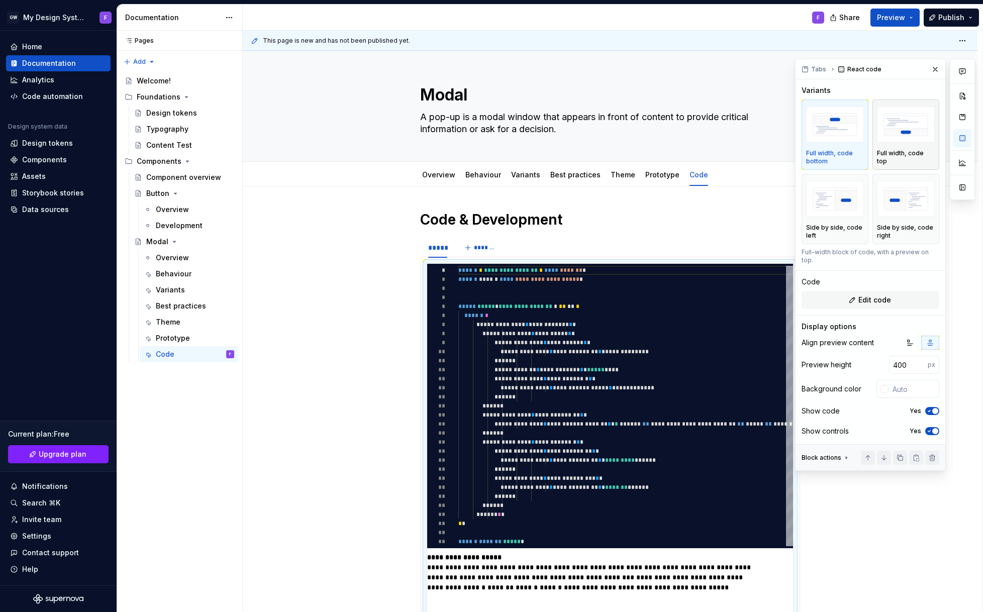
click at [901, 132] on img "button" at bounding box center [906, 124] width 58 height 37
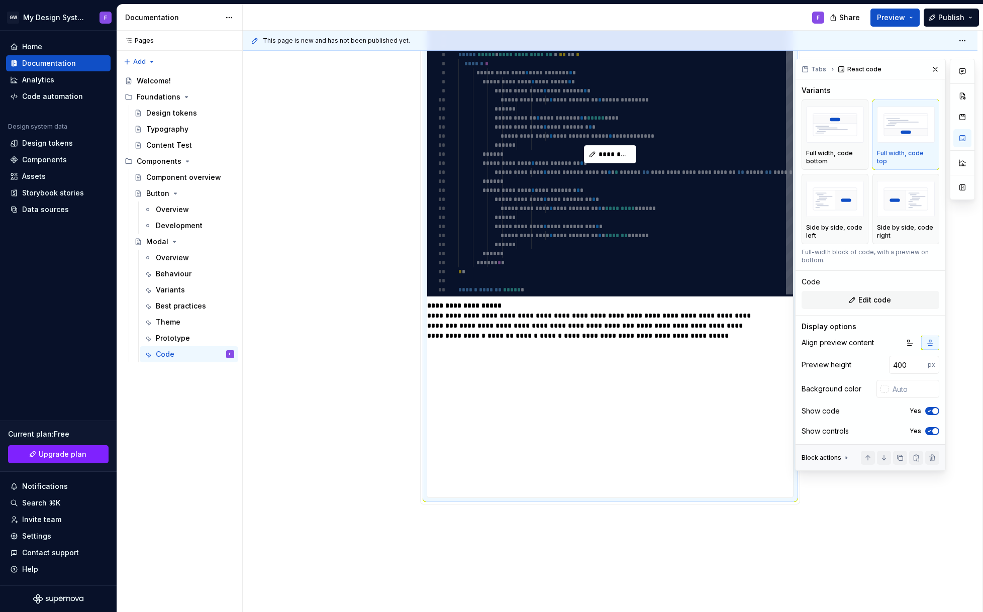
scroll to position [240, 0]
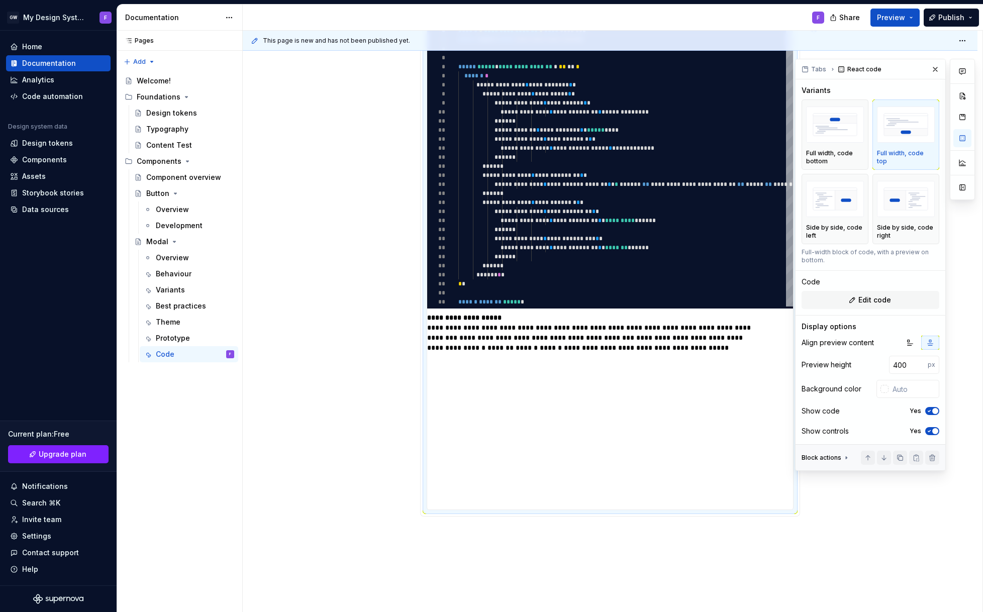
drag, startPoint x: 935, startPoint y: 68, endPoint x: 874, endPoint y: 91, distance: 65.0
click at [935, 68] on button "button" at bounding box center [935, 69] width 14 height 14
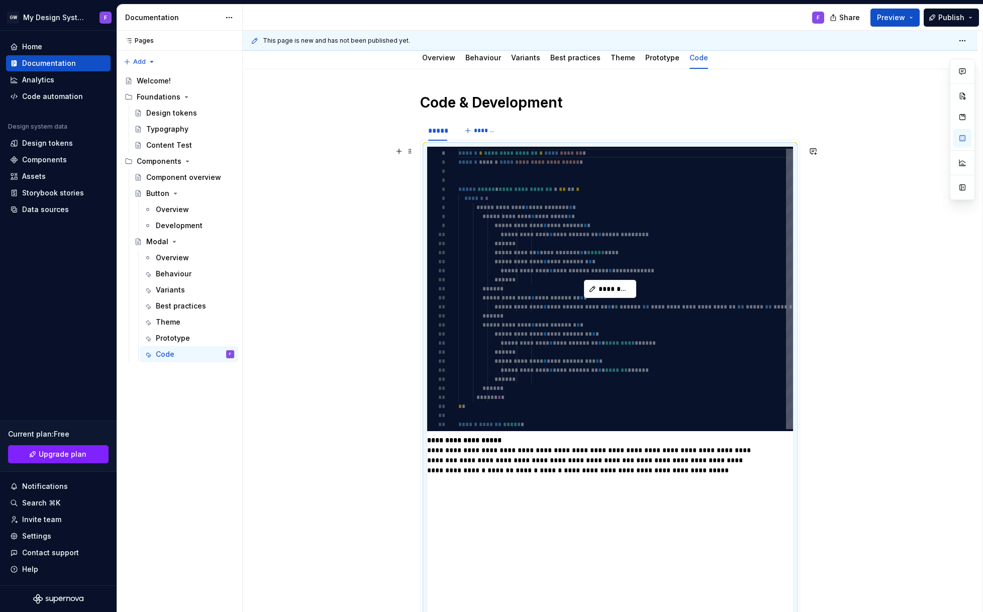
scroll to position [97, 0]
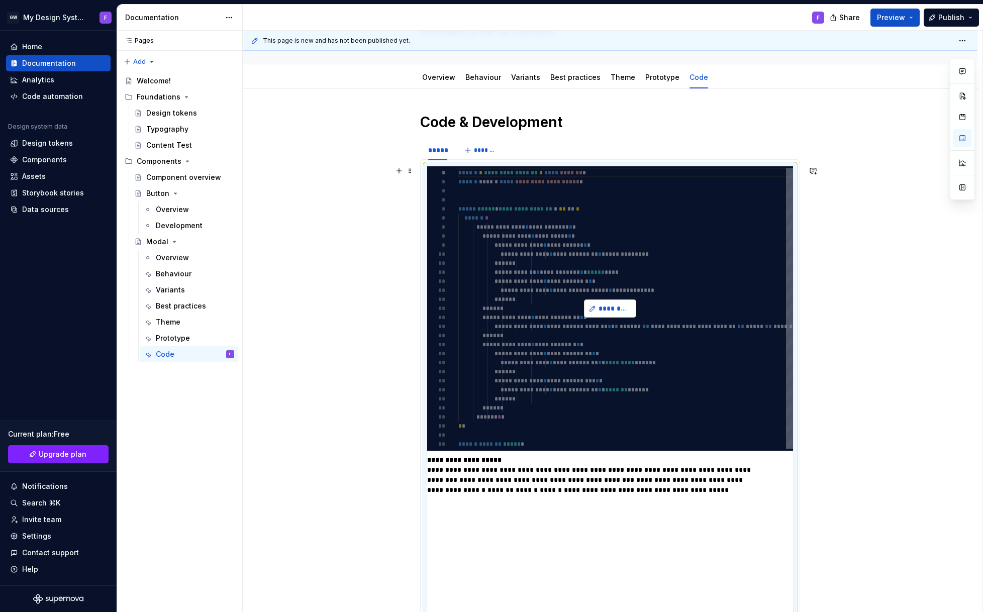
click at [602, 309] on span "*********" at bounding box center [613, 308] width 31 height 10
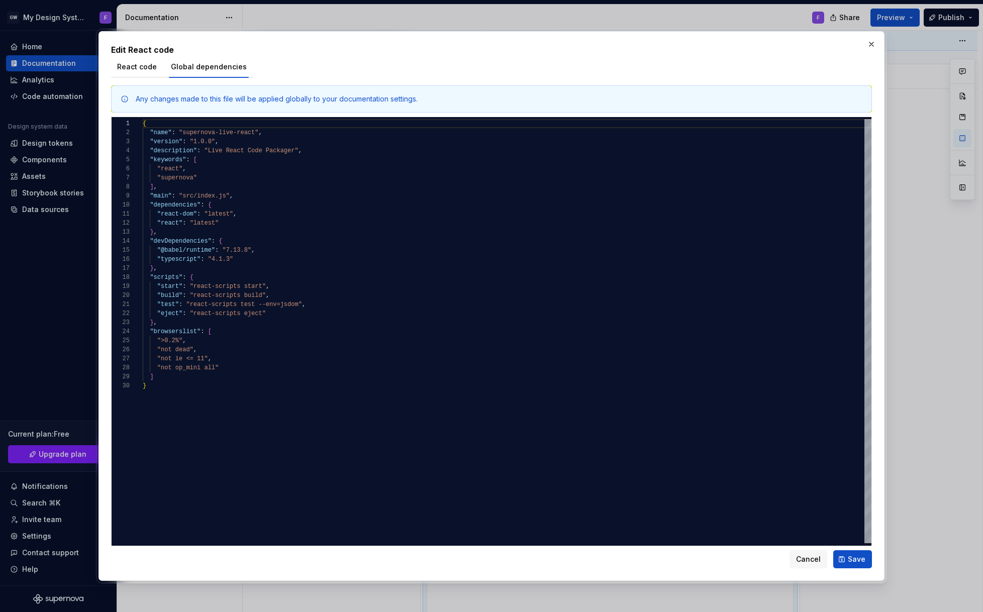
drag, startPoint x: 850, startPoint y: 558, endPoint x: 801, endPoint y: 398, distance: 166.7
click at [849, 517] on div "React code Global dependencies Any changes made to this file will be applied gl…" at bounding box center [491, 312] width 761 height 512
type textarea "*"
